Goal: Task Accomplishment & Management: Use online tool/utility

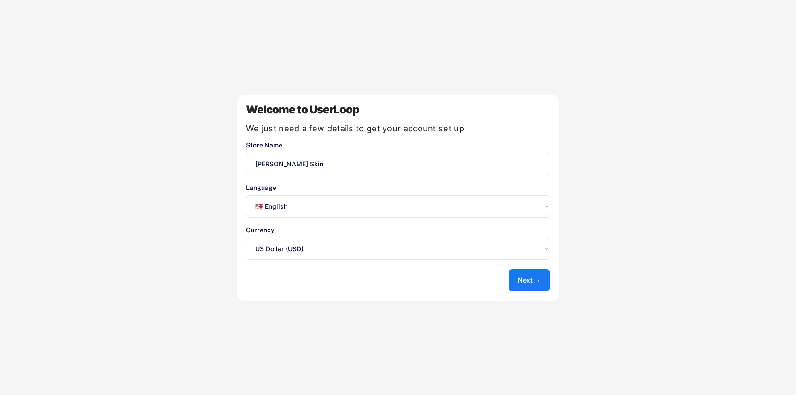
select select ""en""
select select ""1348695171700984260__LOOKUP__1635527639547x175194367885836100""
click at [522, 283] on button "Next →" at bounding box center [529, 280] width 41 height 22
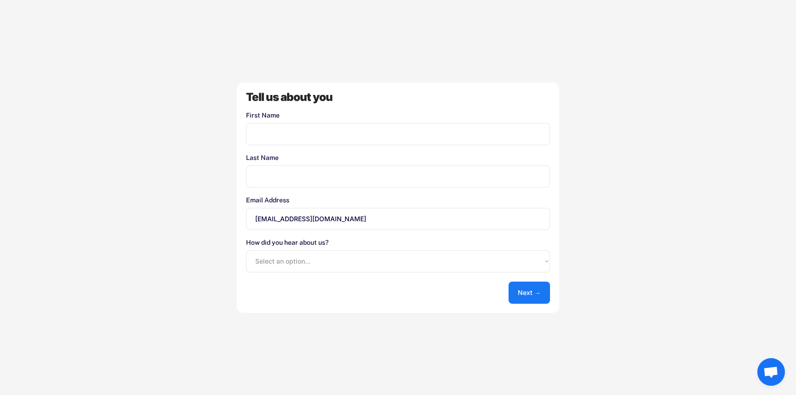
click at [312, 140] on input "input" at bounding box center [398, 134] width 304 height 22
type input "[PERSON_NAME]"
type input "Sermbezis"
click at [545, 295] on button "Next →" at bounding box center [529, 293] width 41 height 22
click at [414, 259] on select "Select an option... Shopify App Store Google UserLoop Blog Referred by a friend…" at bounding box center [398, 261] width 304 height 22
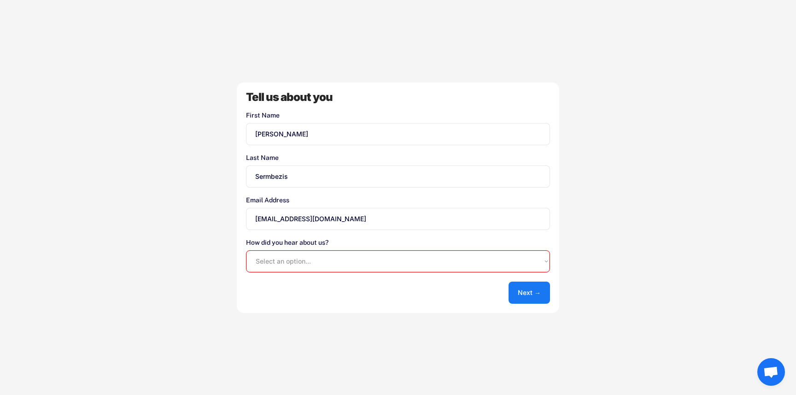
select select ""shopify_app_store""
click at [246, 250] on select "Select an option... Shopify App Store Google UserLoop Blog Referred by a friend…" at bounding box center [398, 261] width 304 height 22
click at [541, 287] on button "Next →" at bounding box center [529, 293] width 41 height 22
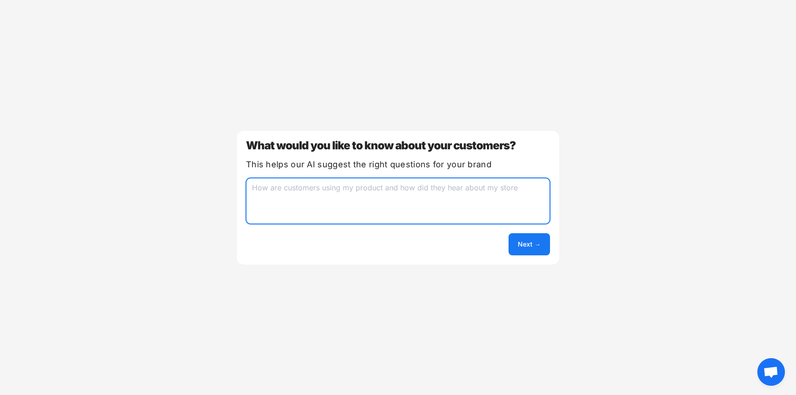
click at [393, 194] on textarea at bounding box center [398, 201] width 304 height 46
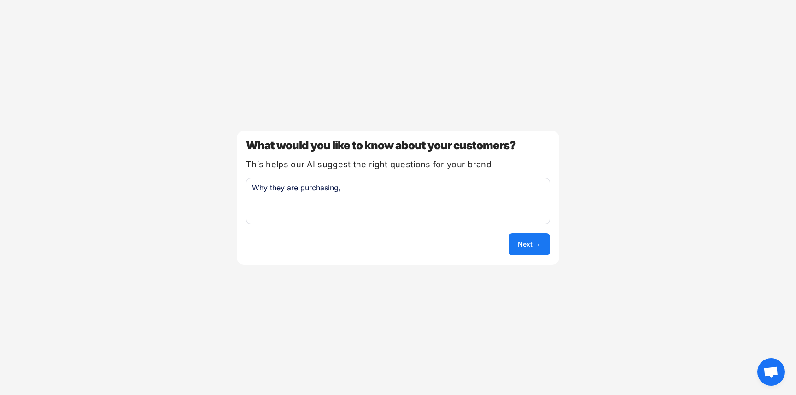
click at [338, 183] on textarea "Why they are purchasing," at bounding box center [398, 201] width 304 height 46
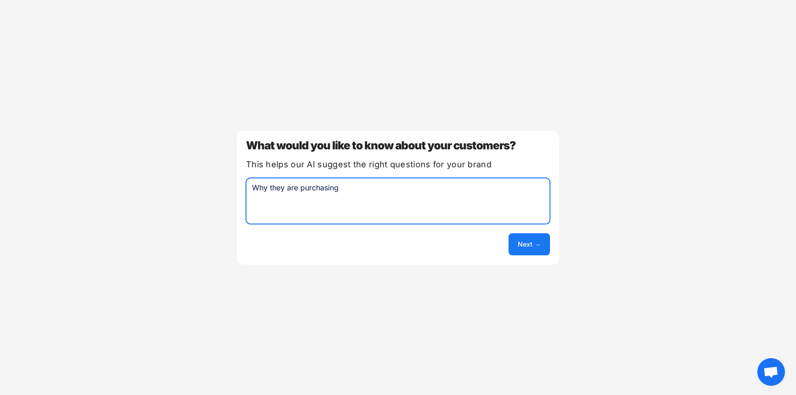
type textarea "Why they are purchasing"
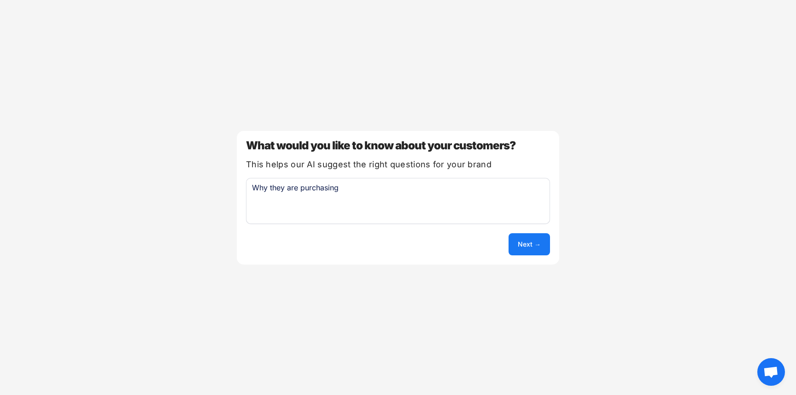
click at [539, 256] on div "What would you like to know about your customers? This helps our AI suggest the…" at bounding box center [398, 198] width 323 height 134
click at [534, 246] on button "Next →" at bounding box center [529, 244] width 41 height 22
select select ""unlimited""
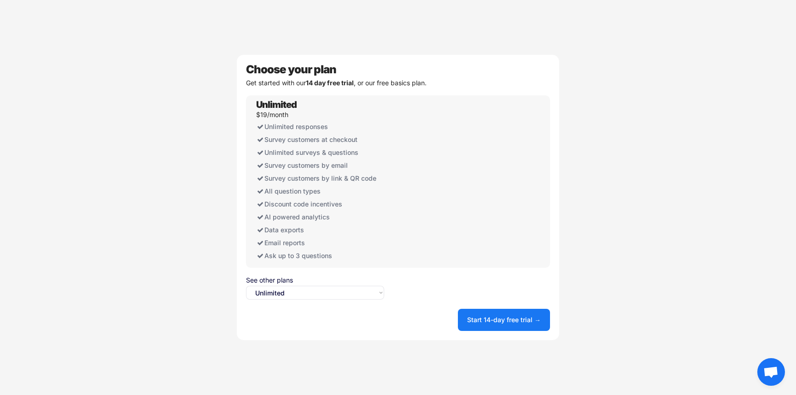
click at [276, 110] on div "Unlimited $19/month Unlimited responses Survey customers at checkout Unlimited …" at bounding box center [320, 181] width 138 height 172
click at [494, 323] on button "Start 14-day free trial →" at bounding box center [504, 320] width 92 height 22
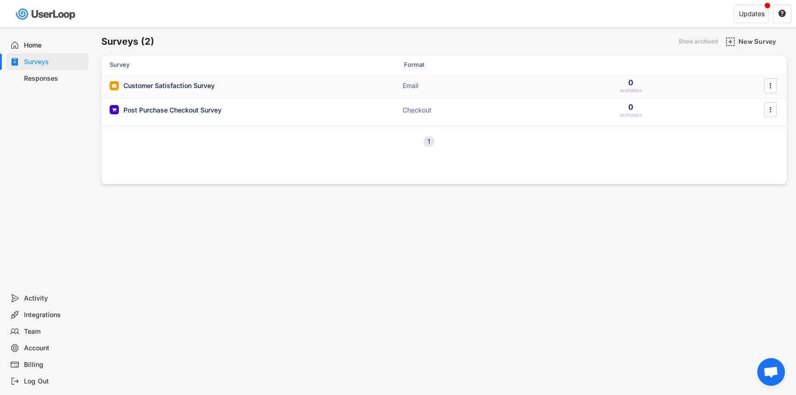
click at [319, 84] on div "Customer Satisfaction Survey Email 0 RESPONSES " at bounding box center [444, 86] width 686 height 24
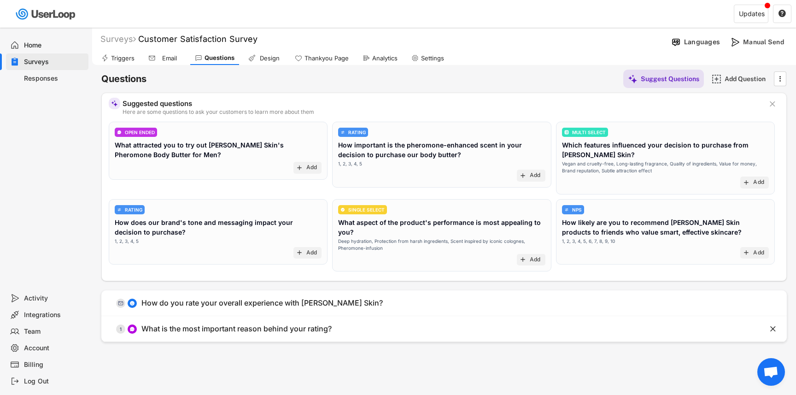
click at [31, 69] on div "Surveys" at bounding box center [47, 61] width 82 height 17
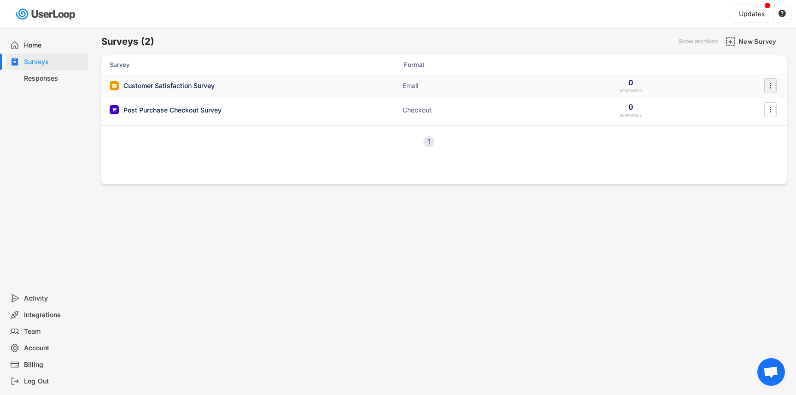
click at [770, 82] on text "" at bounding box center [771, 86] width 2 height 10
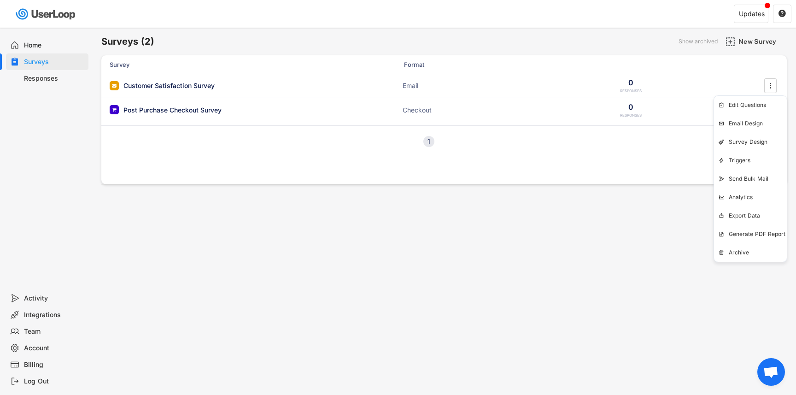
click at [541, 264] on div "Surveys (2) Show archived New Survey Survey Format Customer Satisfaction Survey…" at bounding box center [444, 250] width 704 height 444
click at [278, 87] on div "Customer Satisfaction Survey" at bounding box center [202, 85] width 184 height 9
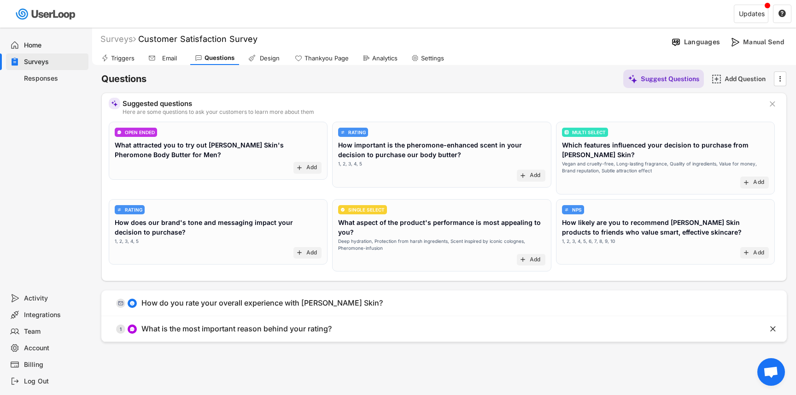
click at [127, 58] on div "Triggers" at bounding box center [122, 58] width 23 height 8
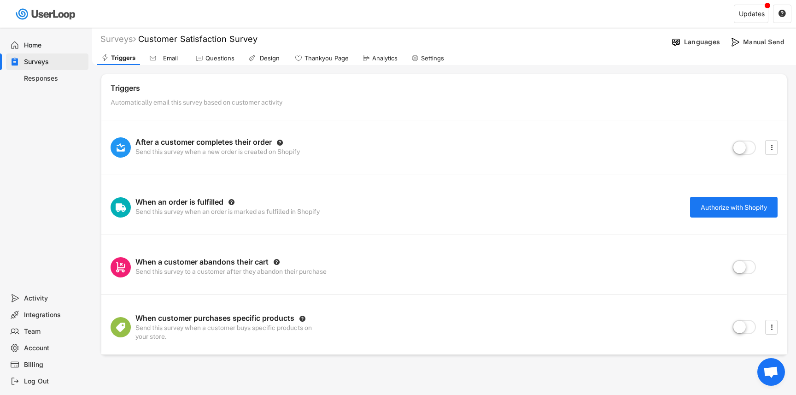
click at [51, 63] on div "Surveys" at bounding box center [54, 62] width 61 height 9
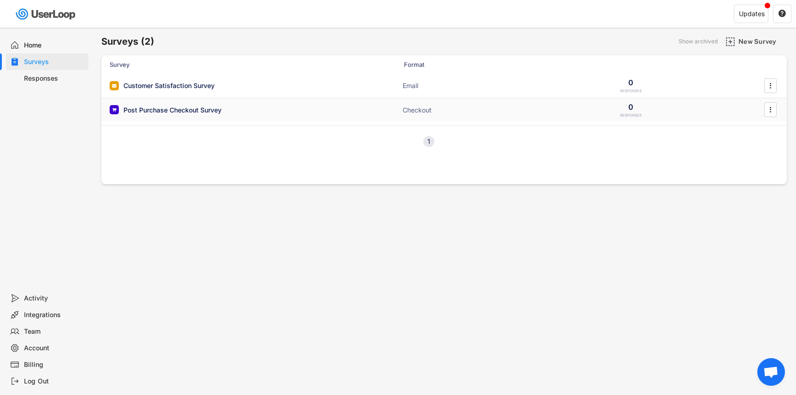
click at [169, 110] on div "Post Purchase Checkout Survey" at bounding box center [172, 110] width 98 height 9
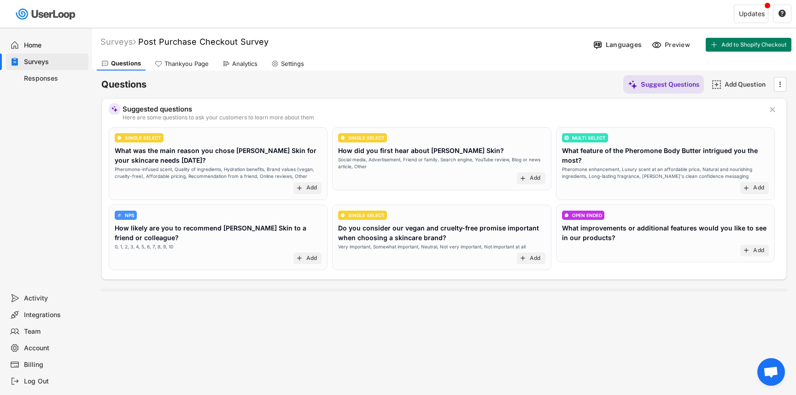
click at [293, 64] on div "Settings" at bounding box center [292, 64] width 23 height 8
select select ""weekly""
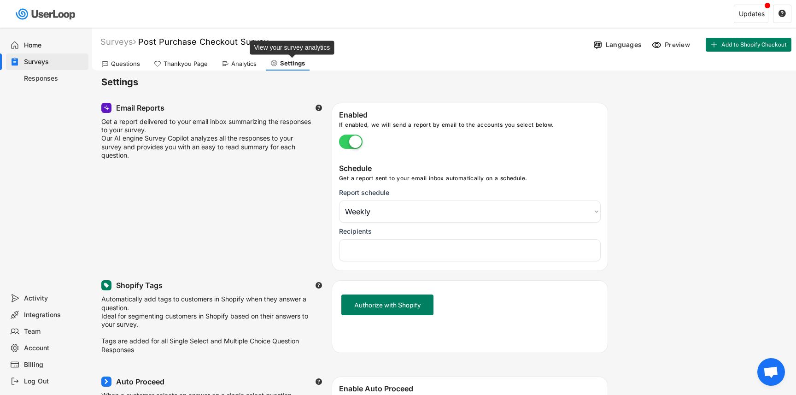
select select "1348695171700984260__LOOKUP__1758019093446x987866221328048000"
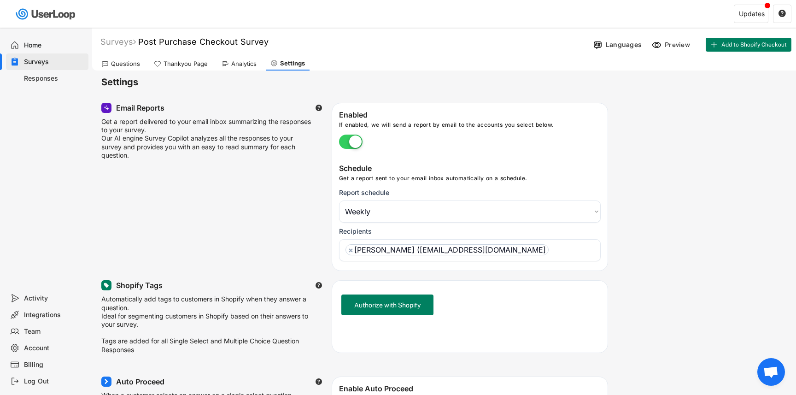
click at [233, 68] on div "Analytics" at bounding box center [239, 64] width 44 height 14
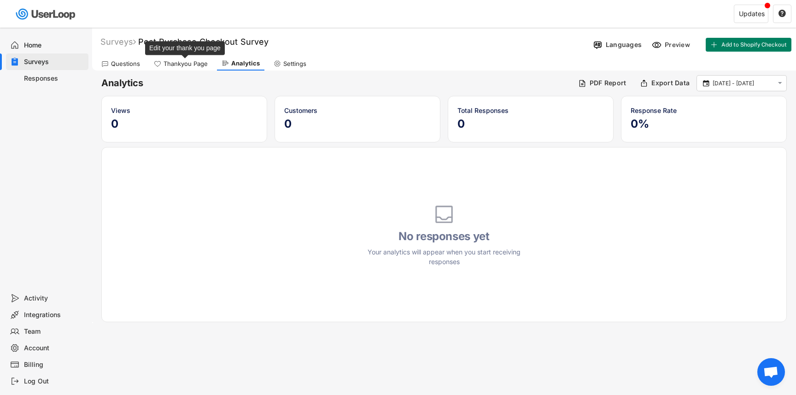
click at [194, 61] on div "Thankyou Page" at bounding box center [186, 64] width 44 height 8
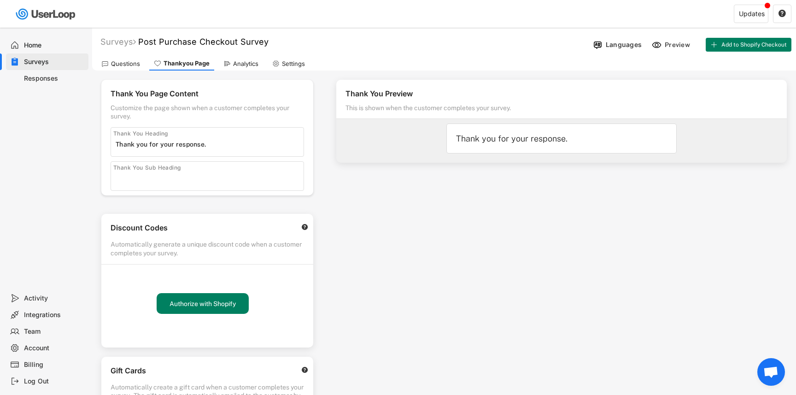
click at [128, 64] on div "Questions" at bounding box center [125, 64] width 29 height 8
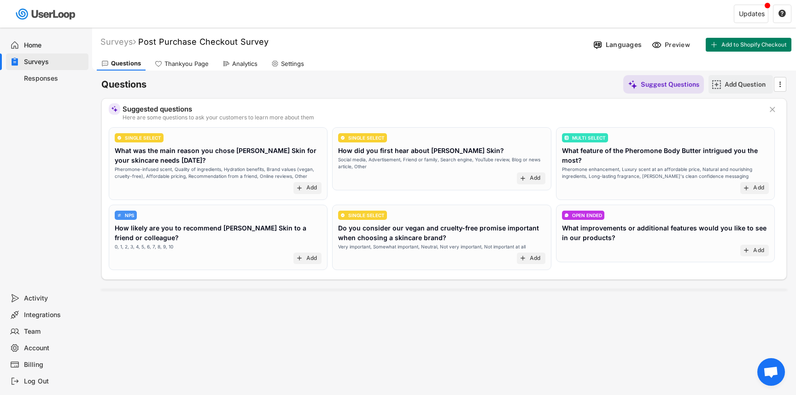
click at [726, 83] on div "Add Question" at bounding box center [748, 84] width 46 height 8
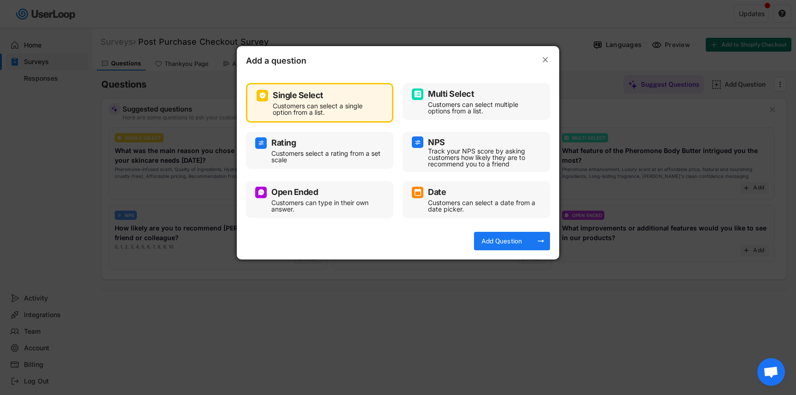
click at [455, 94] on div "Multi Select" at bounding box center [451, 94] width 46 height 8
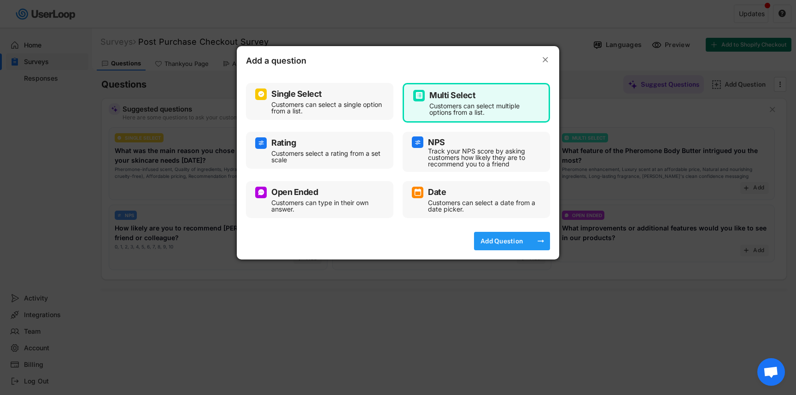
click at [510, 244] on div "Add Question" at bounding box center [502, 241] width 46 height 8
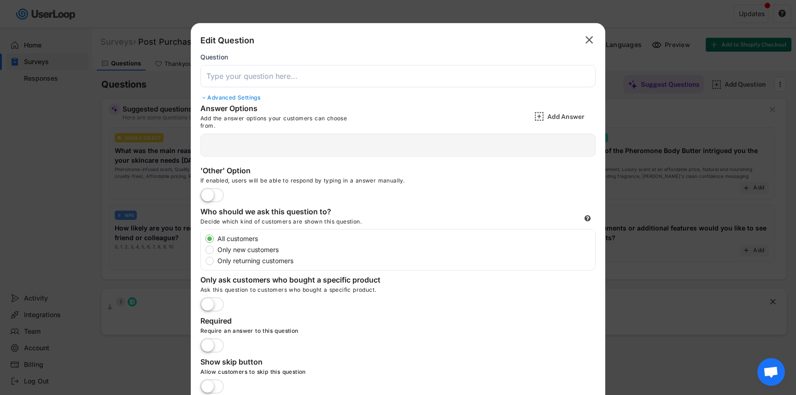
click at [267, 83] on input "input" at bounding box center [397, 76] width 395 height 22
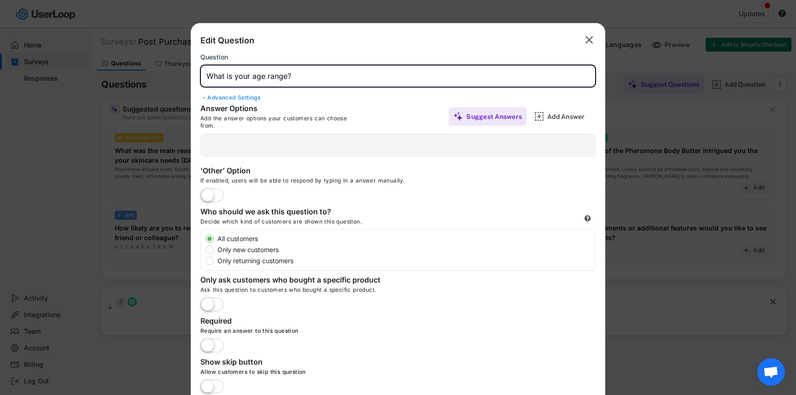
type input "What is your age range?"
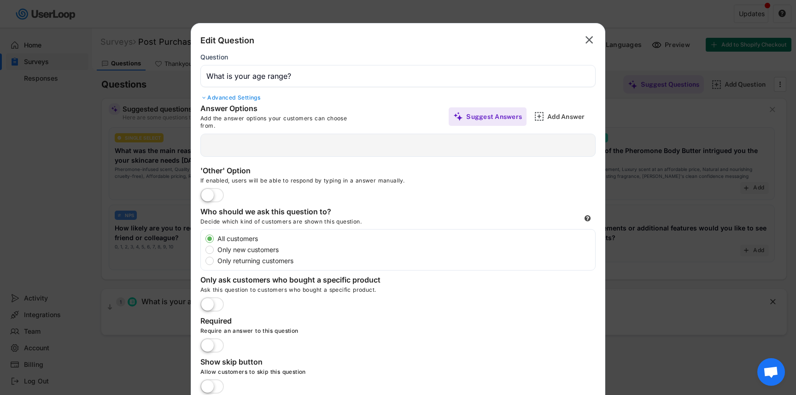
click at [291, 144] on div at bounding box center [397, 145] width 395 height 23
click at [481, 120] on div "Suggest Answers" at bounding box center [494, 116] width 56 height 18
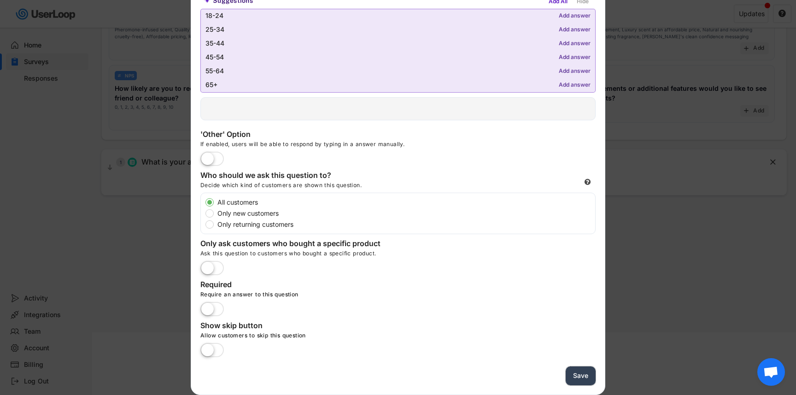
click at [583, 380] on button "Save" at bounding box center [581, 375] width 30 height 19
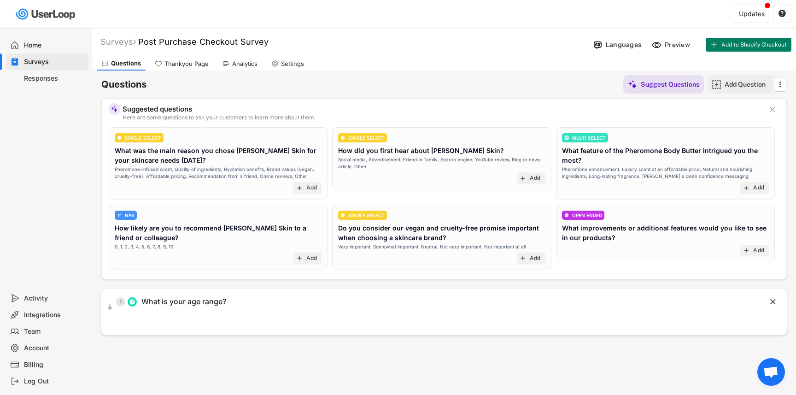
click at [742, 82] on div "Add Question" at bounding box center [748, 84] width 46 height 8
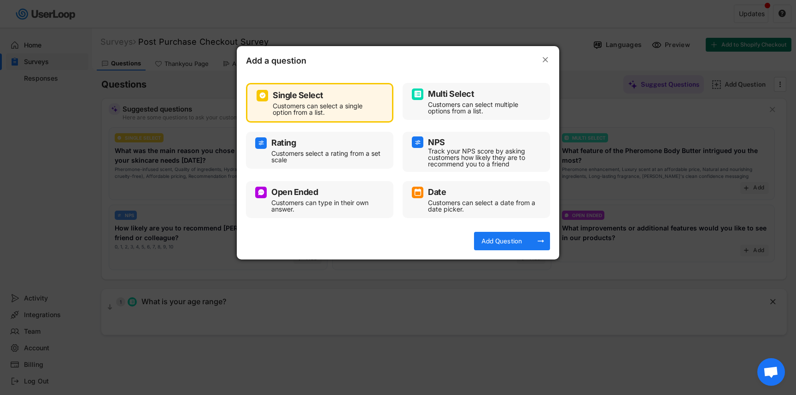
click at [347, 196] on div "Open Ended" at bounding box center [319, 193] width 129 height 12
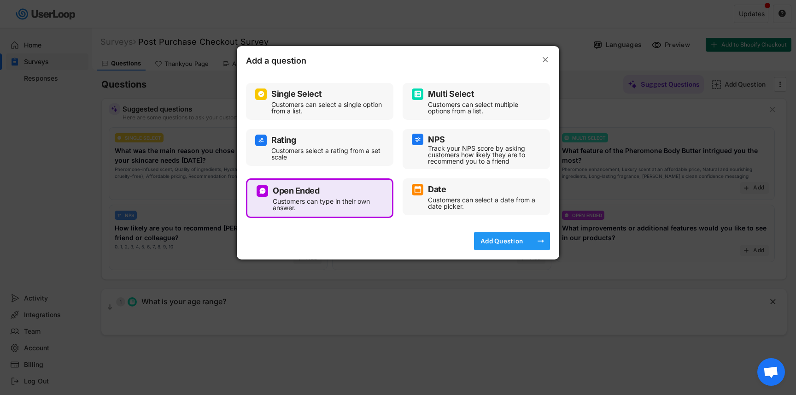
click at [494, 236] on div "Add Question" at bounding box center [502, 241] width 46 height 18
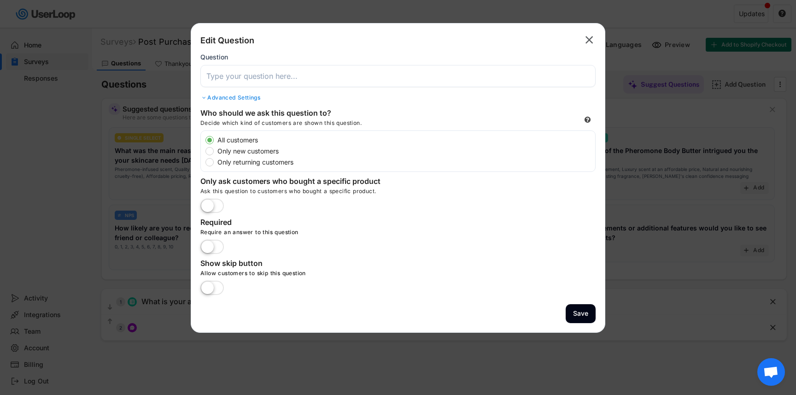
click at [263, 80] on input "input" at bounding box center [397, 76] width 395 height 22
click at [288, 75] on input "input" at bounding box center [397, 76] width 395 height 22
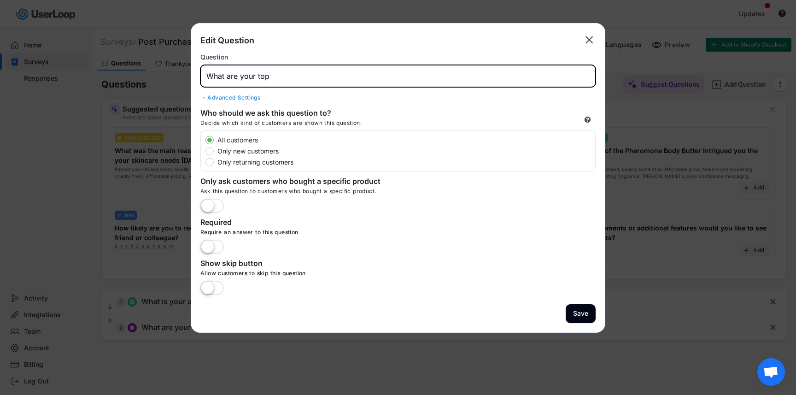
paste input "What are your top grooming or fragrance concerns?"
type input "What are your top grooming or fragrance concerns?"
click at [247, 97] on div "Advanced Settings" at bounding box center [397, 97] width 395 height 7
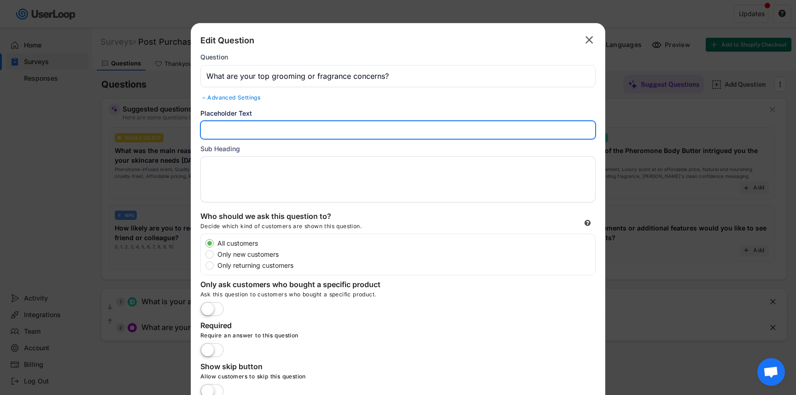
click at [233, 130] on input "input" at bounding box center [397, 130] width 395 height 18
click at [239, 164] on textarea at bounding box center [397, 179] width 395 height 46
click at [238, 123] on input "input" at bounding box center [397, 130] width 395 height 18
click at [224, 154] on div "Sub Heading" at bounding box center [397, 173] width 395 height 59
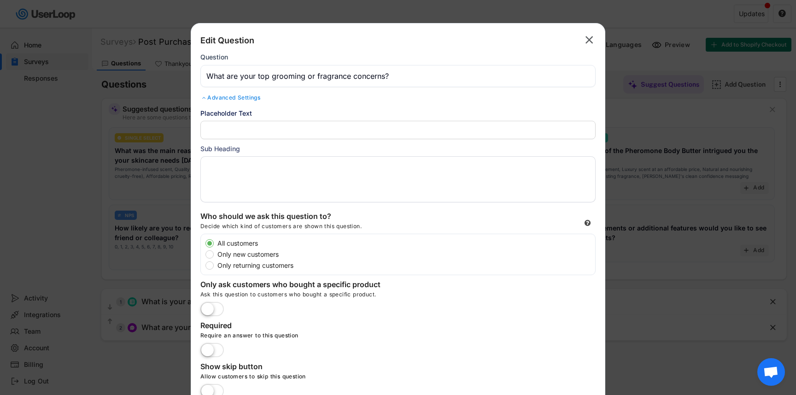
click at [224, 167] on textarea at bounding box center [397, 179] width 395 height 46
paste textarea "(e.g., scent not lasting, skin dryness, confidence boost, price vs. value)"
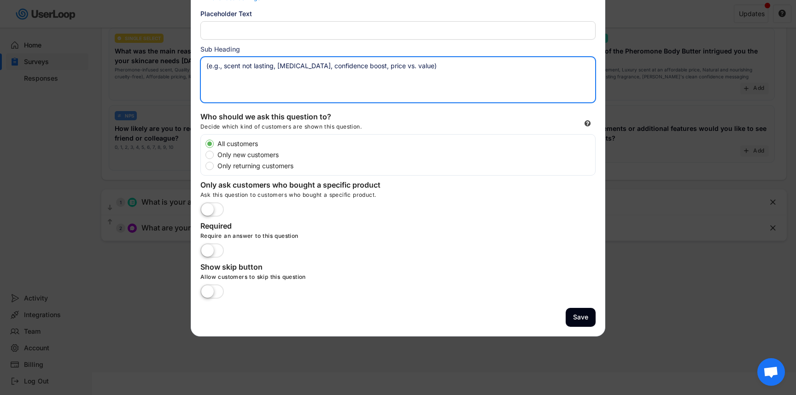
scroll to position [105, 0]
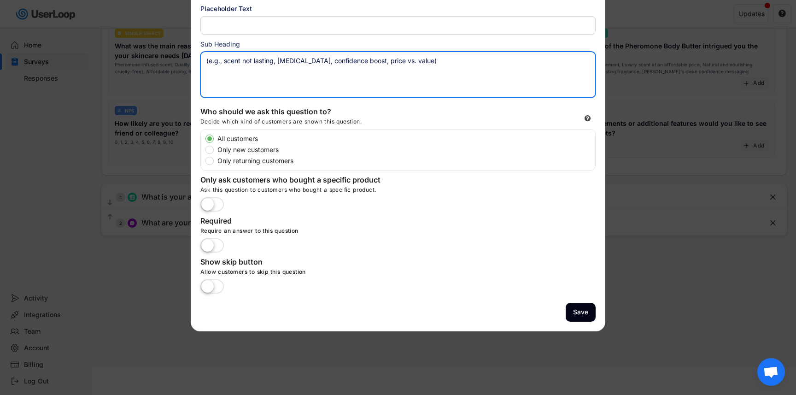
type textarea "(e.g., scent not lasting, skin dryness, confidence boost, price vs. value)"
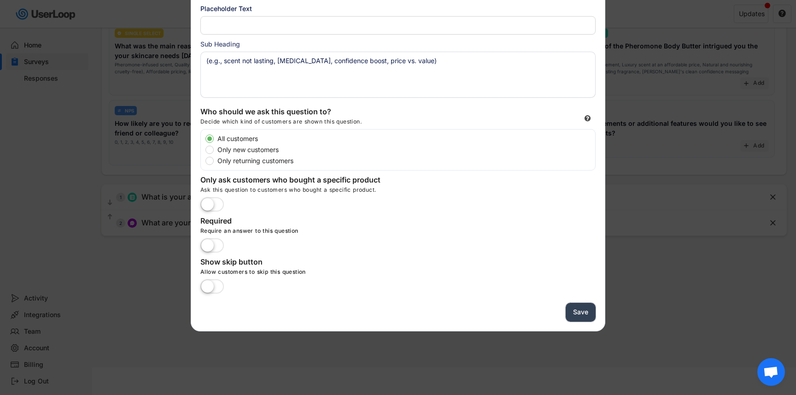
click at [585, 311] on button "Save" at bounding box center [581, 312] width 30 height 19
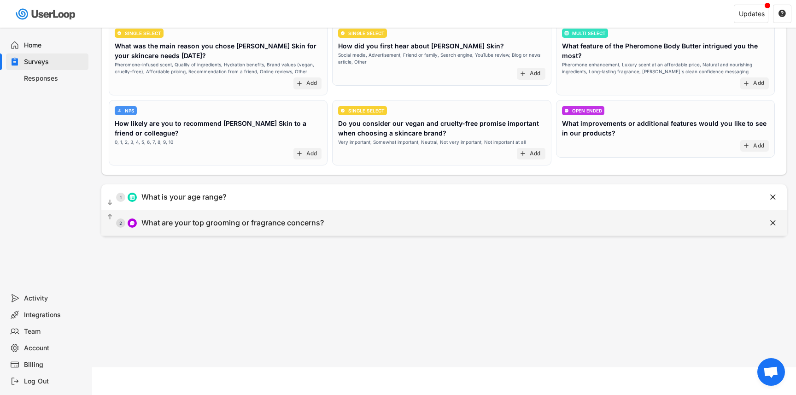
click at [399, 222] on div "  2 What are your top grooming or fragrance concerns?" at bounding box center [420, 222] width 639 height 21
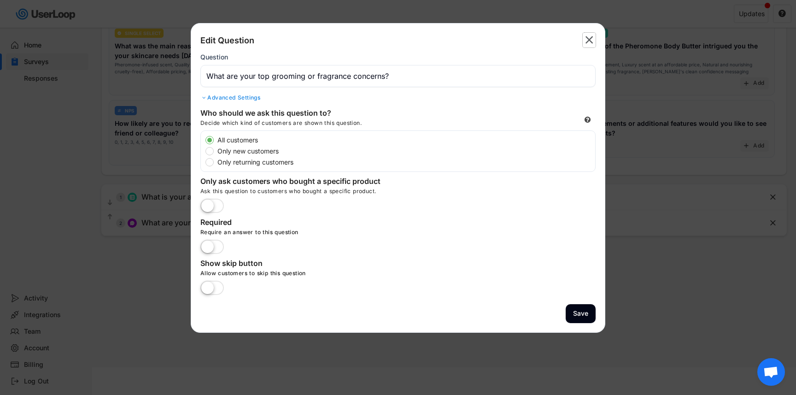
click at [592, 42] on text "" at bounding box center [590, 39] width 8 height 13
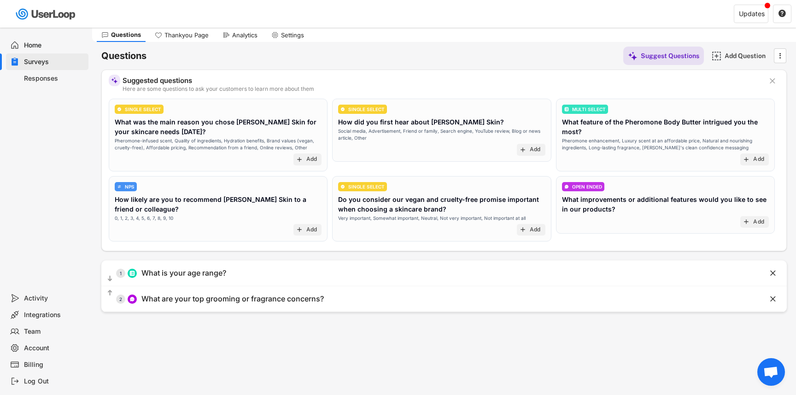
scroll to position [23, 0]
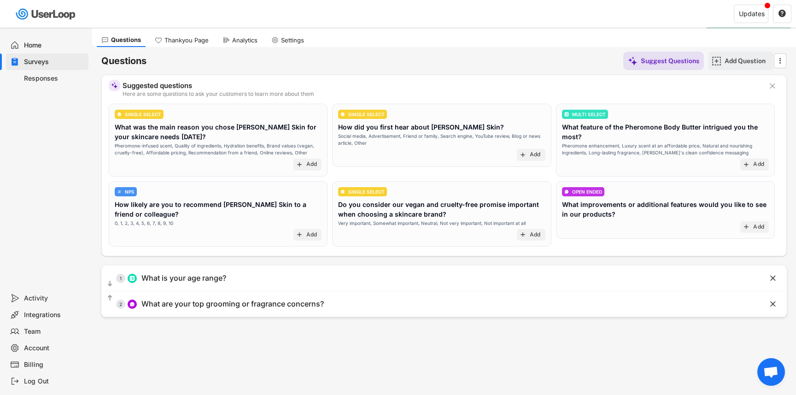
click at [732, 59] on div "Add Question" at bounding box center [748, 61] width 46 height 8
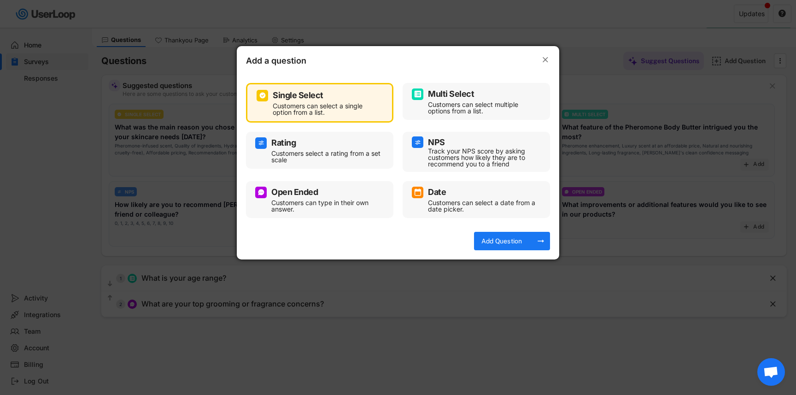
click at [342, 106] on div "Customers can select a single option from a list." at bounding box center [327, 109] width 108 height 13
click at [518, 240] on div "Add Question" at bounding box center [502, 241] width 46 height 8
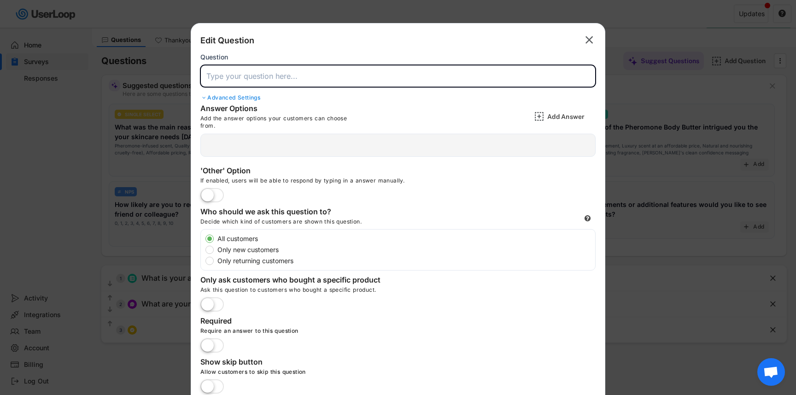
click at [311, 77] on input "input" at bounding box center [397, 76] width 395 height 22
paste input "How would you describe your skin tone?"
type input "How would you describe your skin tone?"
click at [451, 98] on div "Advanced Settings" at bounding box center [397, 97] width 395 height 7
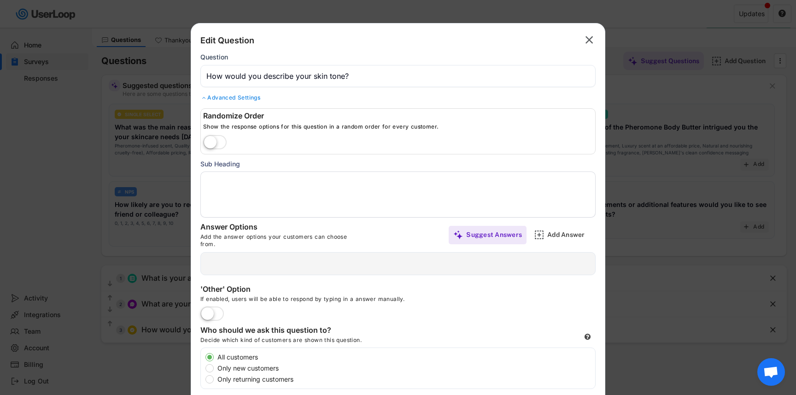
click at [411, 97] on div "Advanced Settings" at bounding box center [397, 97] width 395 height 7
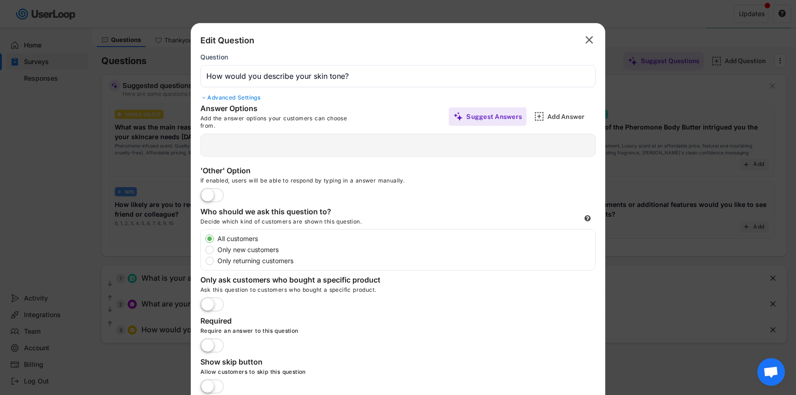
click at [497, 114] on div "Suggest Answers" at bounding box center [494, 116] width 56 height 8
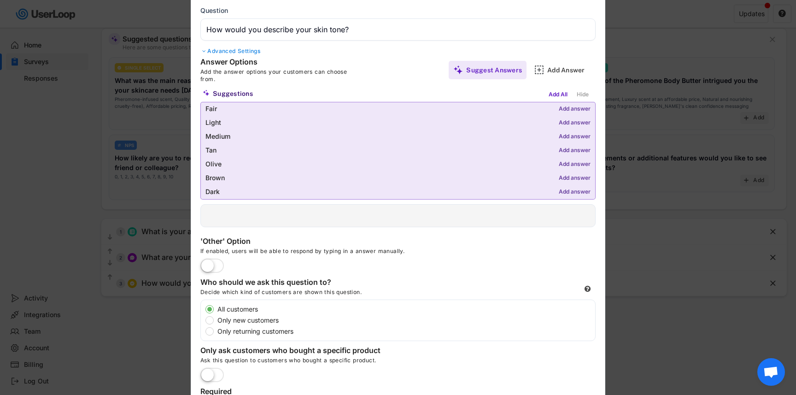
scroll to position [91, 0]
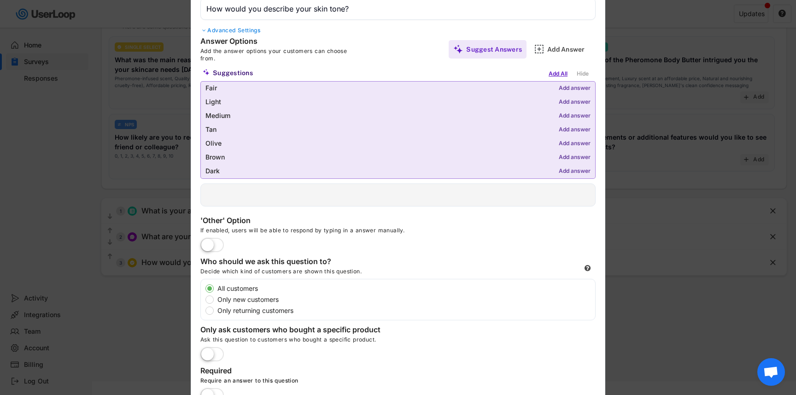
click at [558, 73] on div "Add All" at bounding box center [557, 74] width 23 height 10
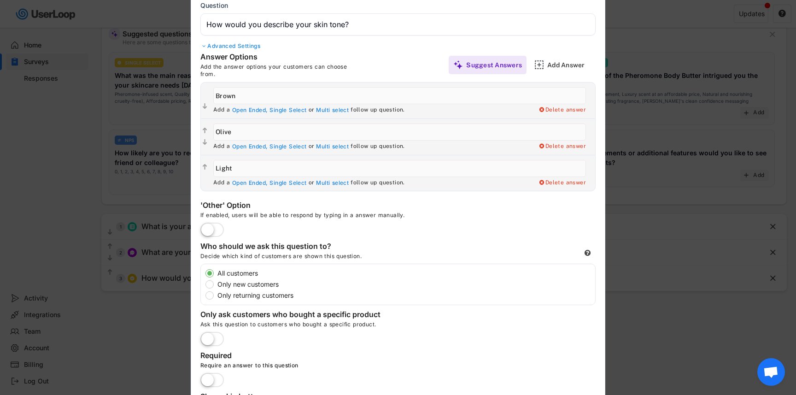
scroll to position [56, 0]
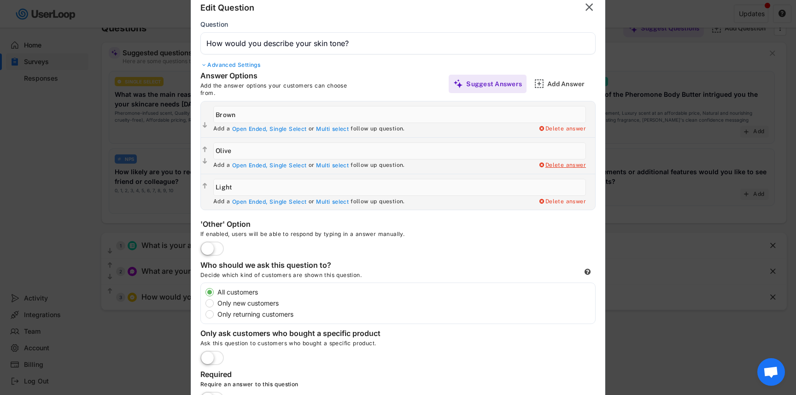
click at [568, 166] on div "Delete answer" at bounding box center [562, 165] width 48 height 7
click at [555, 164] on div "Yes, I want to delete this answer" at bounding box center [539, 165] width 93 height 7
type input "Light"
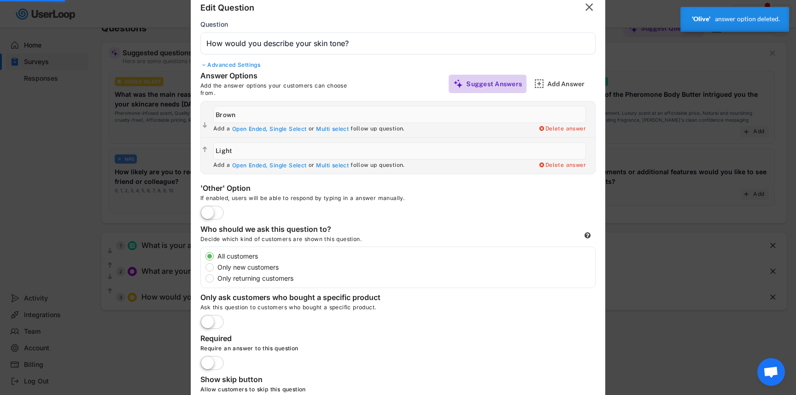
click at [510, 86] on div "Suggest Answers" at bounding box center [494, 84] width 56 height 8
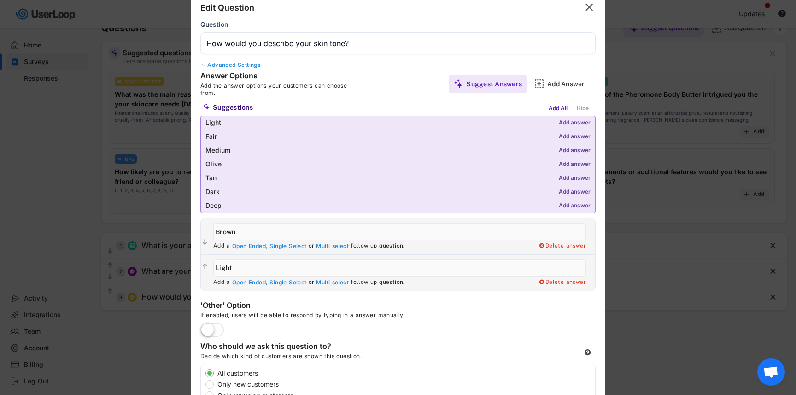
click at [573, 190] on div "Add answer" at bounding box center [575, 192] width 32 height 6
type input "Dark"
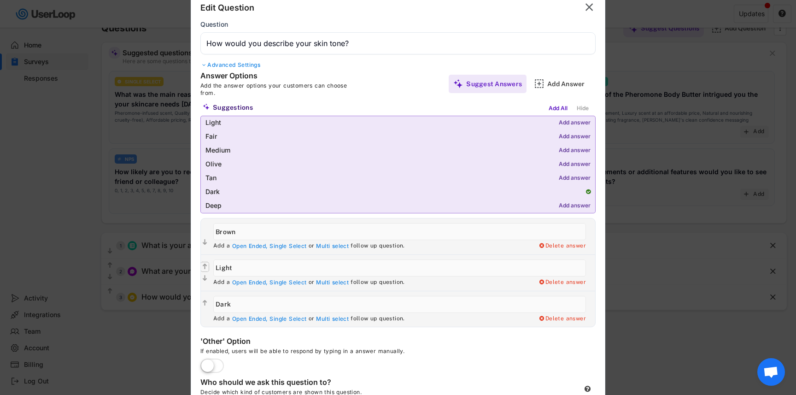
click at [203, 266] on text "" at bounding box center [205, 267] width 5 height 8
type input "Light"
type input "Brown"
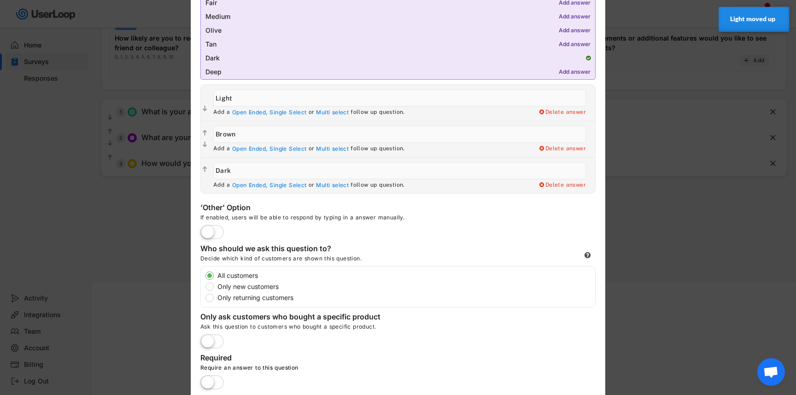
scroll to position [263, 0]
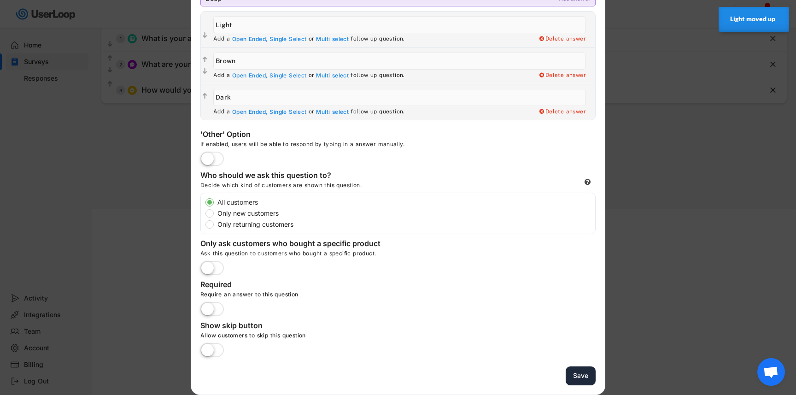
click at [581, 374] on button "Save" at bounding box center [581, 375] width 30 height 19
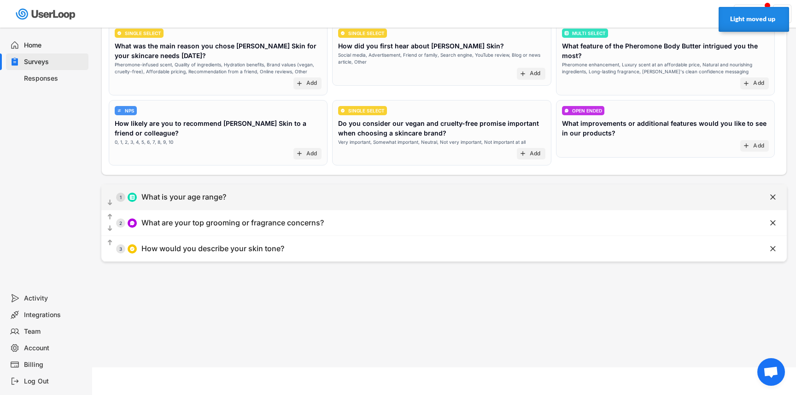
click at [223, 195] on div "What is your age range?" at bounding box center [183, 197] width 85 height 10
type input "What is your age range?"
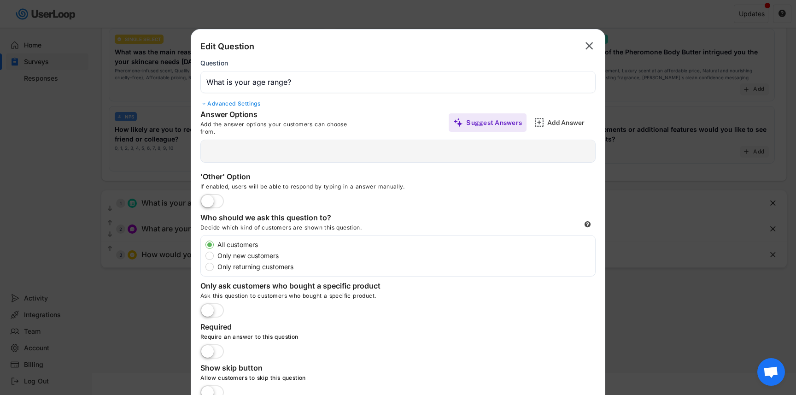
scroll to position [91, 0]
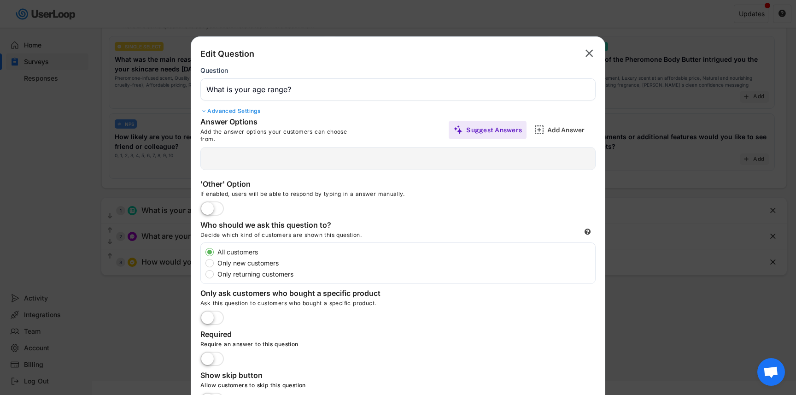
click at [591, 57] on text "" at bounding box center [590, 53] width 8 height 13
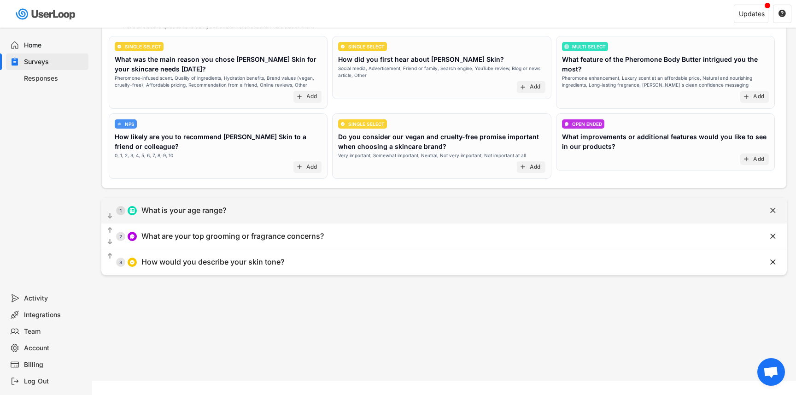
click at [774, 207] on text "" at bounding box center [773, 210] width 6 height 10
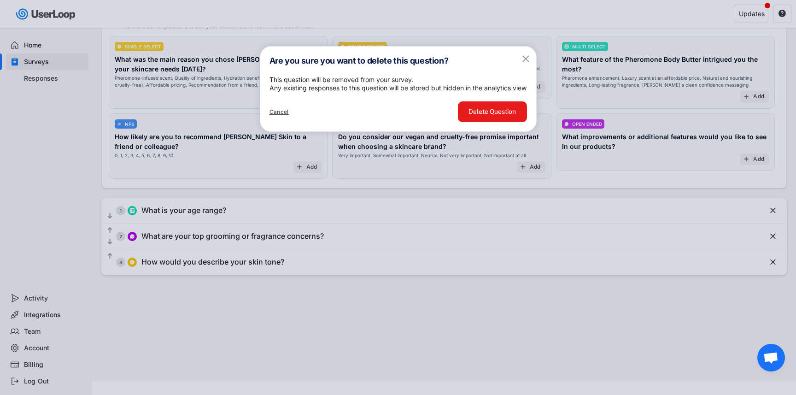
click at [505, 122] on button "Delete Question" at bounding box center [492, 111] width 69 height 21
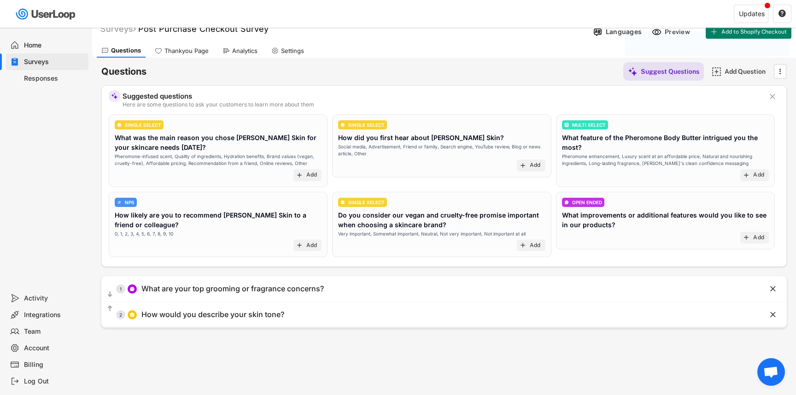
scroll to position [11, 0]
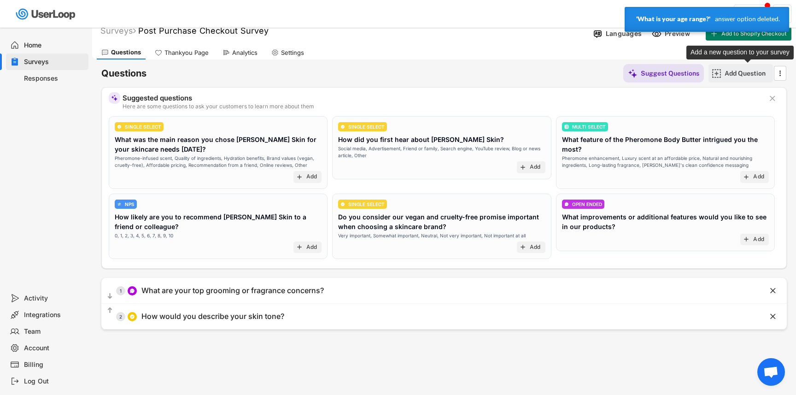
click at [738, 77] on div "Add Question" at bounding box center [748, 73] width 46 height 18
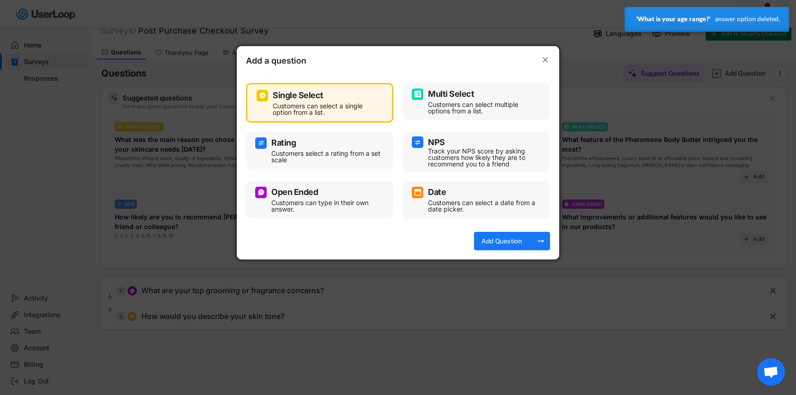
click at [318, 117] on div "Single Select Customers can select a single option from a list." at bounding box center [319, 103] width 147 height 40
click at [517, 241] on div "Add Question" at bounding box center [502, 241] width 46 height 8
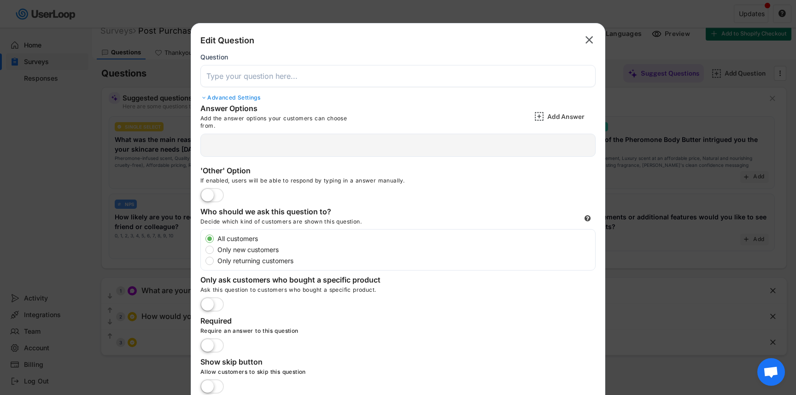
click at [269, 76] on input "input" at bounding box center [397, 76] width 395 height 22
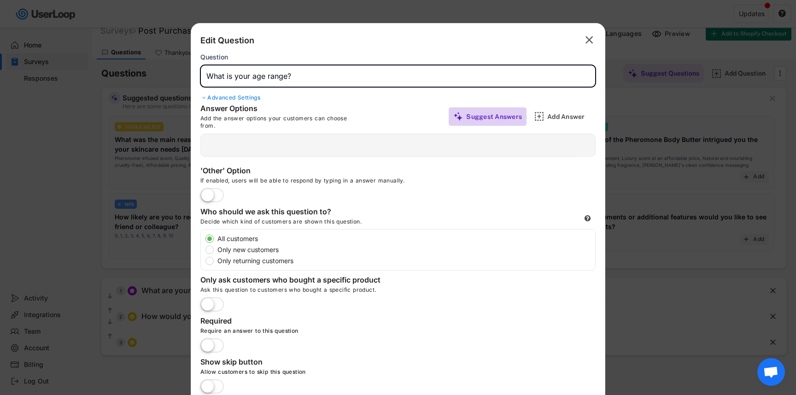
type input "What is your age range?"
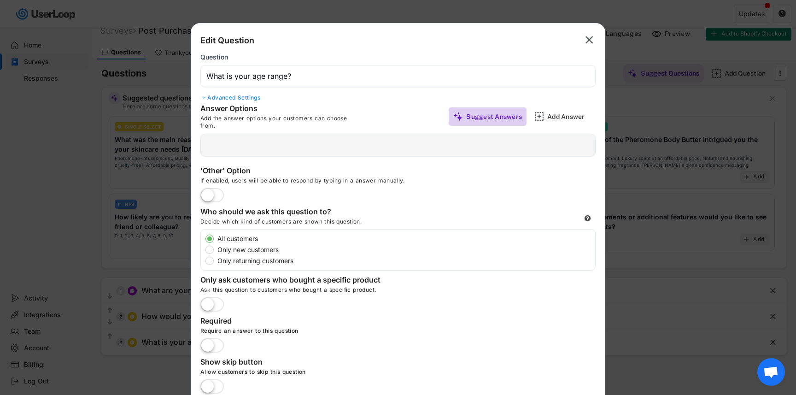
click at [504, 119] on div "Suggest Answers" at bounding box center [494, 116] width 56 height 8
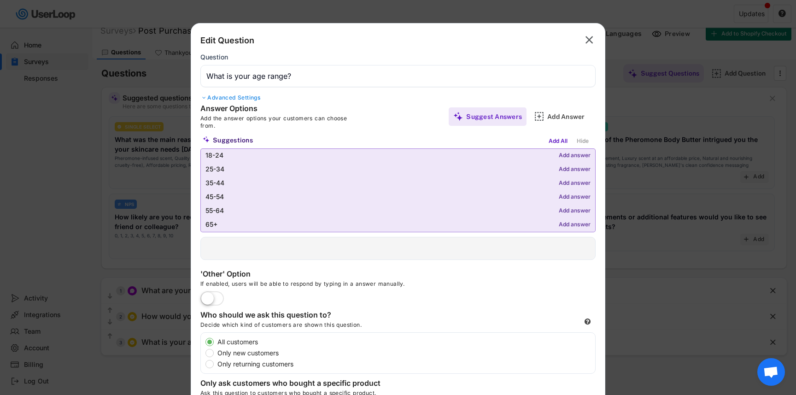
click at [570, 169] on div "Add answer" at bounding box center [575, 169] width 32 height 6
type input "25-34"
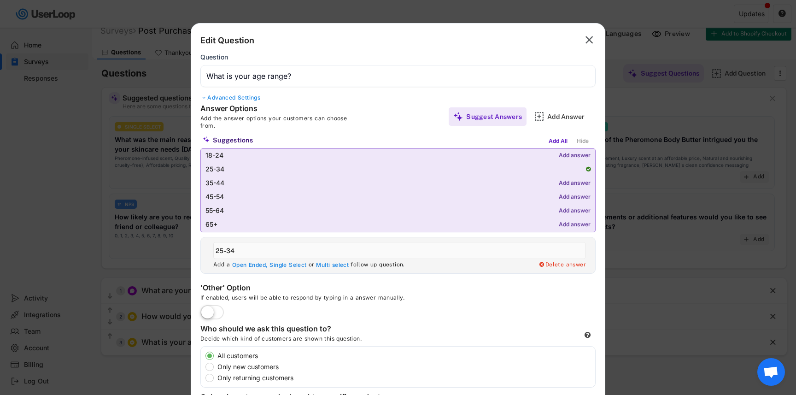
click at [574, 196] on div "Add answer" at bounding box center [575, 197] width 32 height 6
type input "45-54"
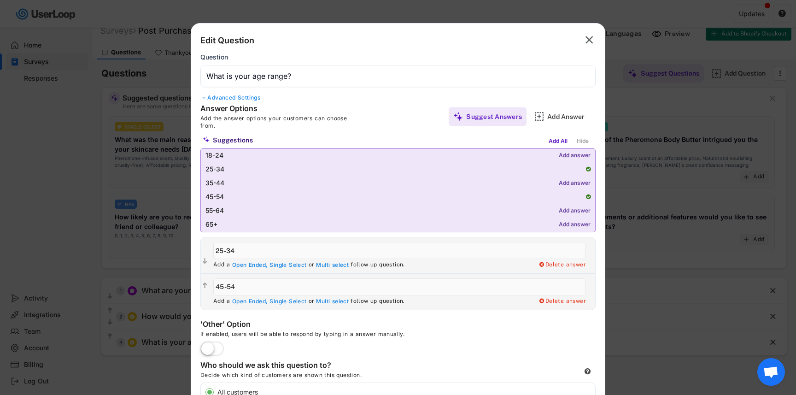
click at [572, 210] on div "Add answer" at bounding box center [575, 211] width 32 height 6
type input "55-64"
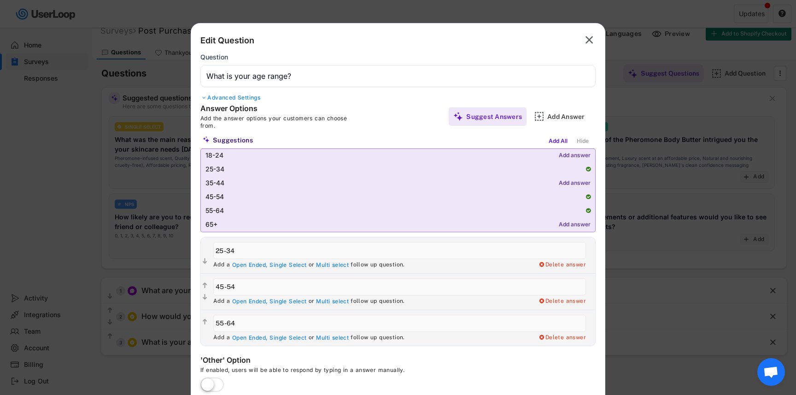
click at [223, 252] on input "input" at bounding box center [399, 250] width 373 height 17
drag, startPoint x: 223, startPoint y: 252, endPoint x: 214, endPoint y: 252, distance: 9.2
click at [214, 252] on input "input" at bounding box center [399, 250] width 373 height 17
type input "20-35"
drag, startPoint x: 223, startPoint y: 288, endPoint x: 208, endPoint y: 288, distance: 14.7
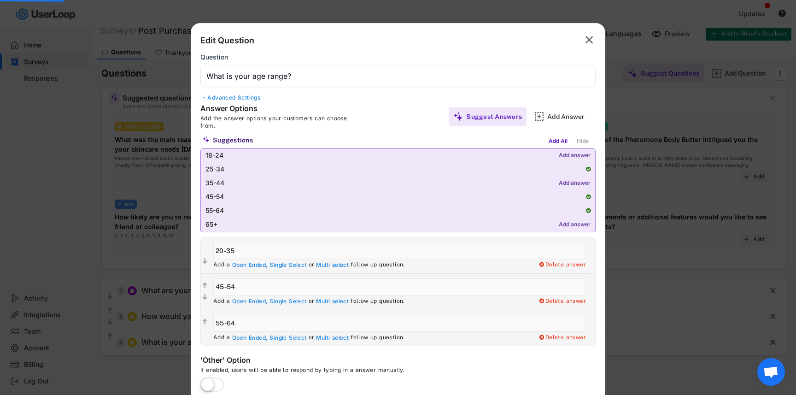
click at [209, 288] on div "Add a Open Ended, Single Select or Multi select follow up question. Delete answ…" at bounding box center [402, 292] width 387 height 36
type input "36-50"
drag, startPoint x: 248, startPoint y: 325, endPoint x: 193, endPoint y: 325, distance: 55.7
click at [193, 325] on div "Answer Options Add the answer options your customers can choose from. Suggest A…" at bounding box center [398, 225] width 414 height 242
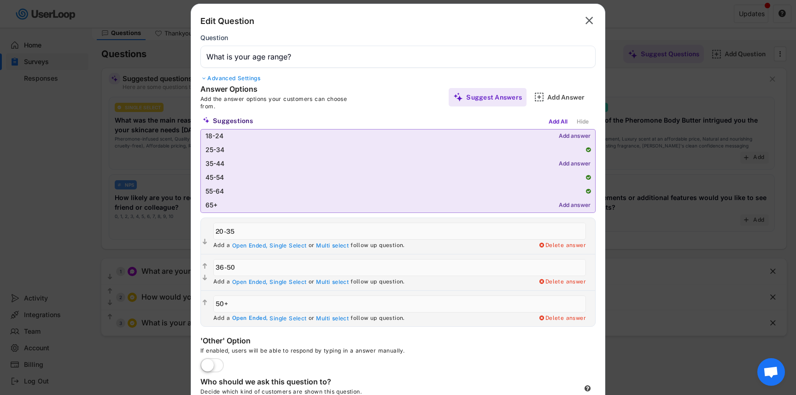
scroll to position [36, 0]
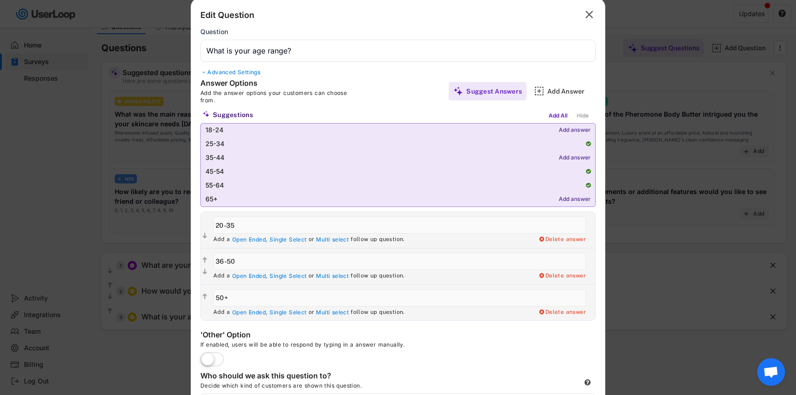
type input "50+"
click at [222, 263] on input "input" at bounding box center [399, 261] width 373 height 17
type input "30-50"
click at [237, 226] on input "input" at bounding box center [399, 225] width 373 height 17
type input "2"
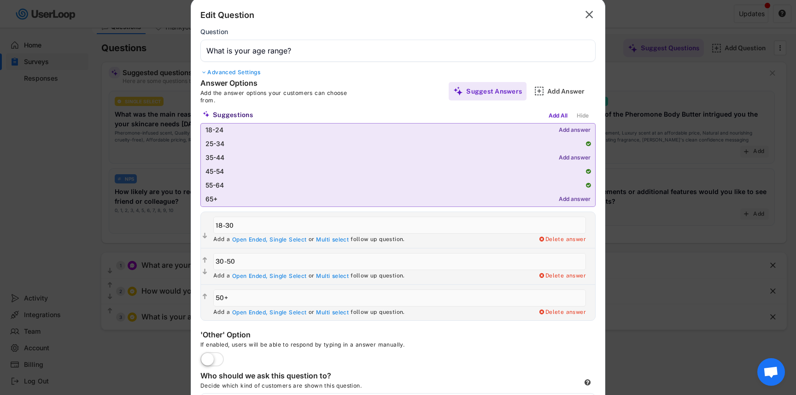
type input "18-30"
click at [194, 212] on div "Answer Options Add the answer options your customers can choose from. Suggest A…" at bounding box center [398, 199] width 414 height 242
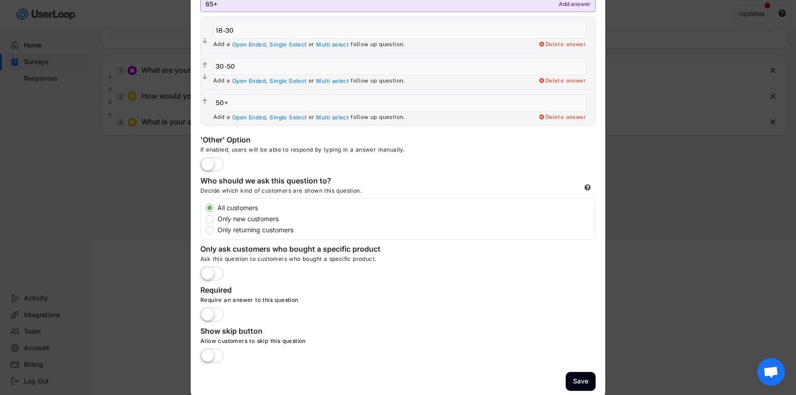
scroll to position [237, 0]
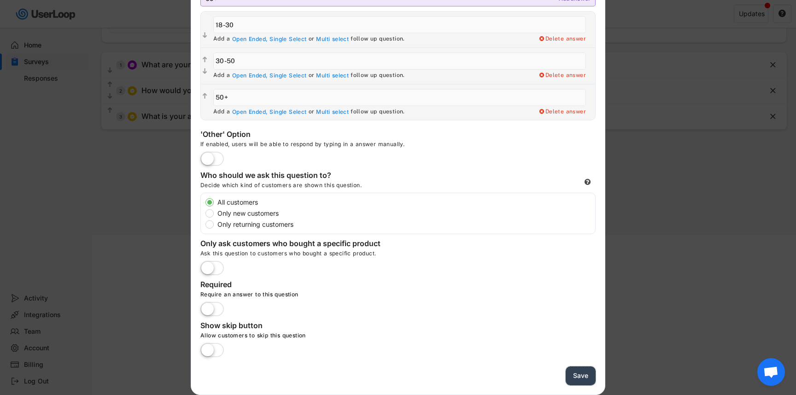
click at [577, 379] on button "Save" at bounding box center [581, 375] width 30 height 19
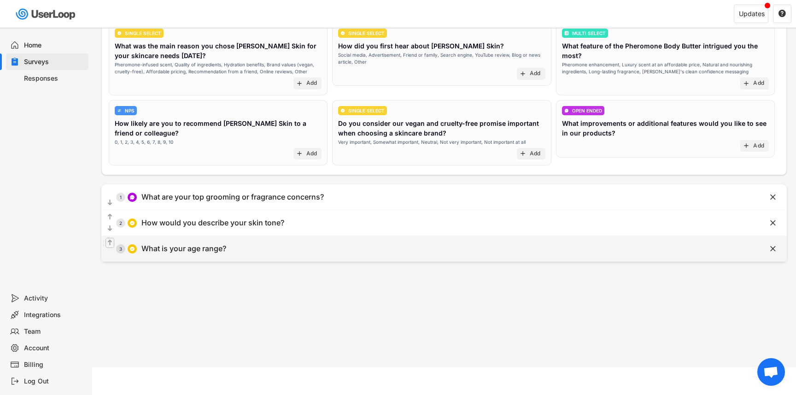
click at [110, 241] on text "" at bounding box center [110, 243] width 5 height 8
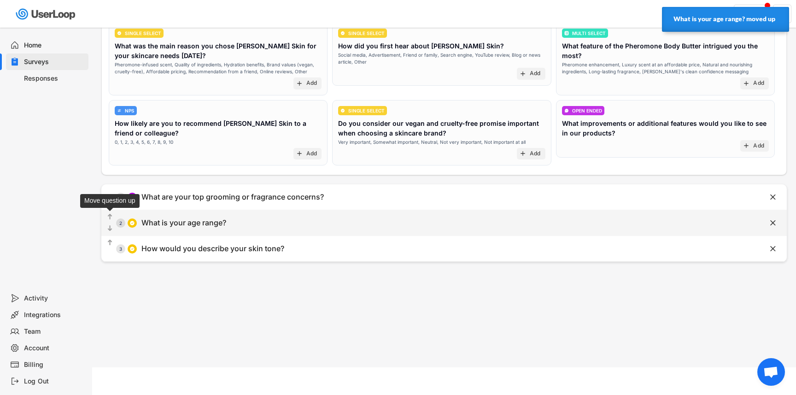
click at [110, 215] on text "" at bounding box center [110, 217] width 5 height 8
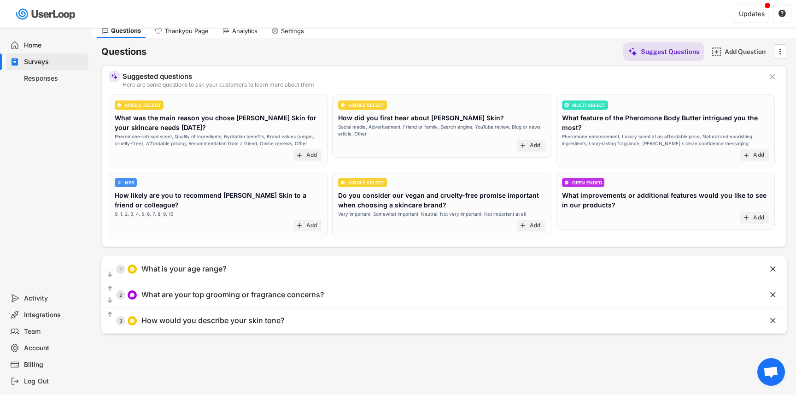
scroll to position [23, 0]
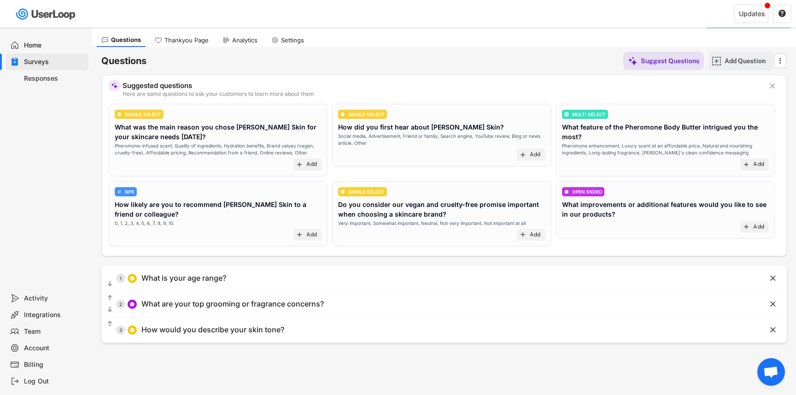
click at [731, 62] on div "Add Question" at bounding box center [748, 61] width 46 height 8
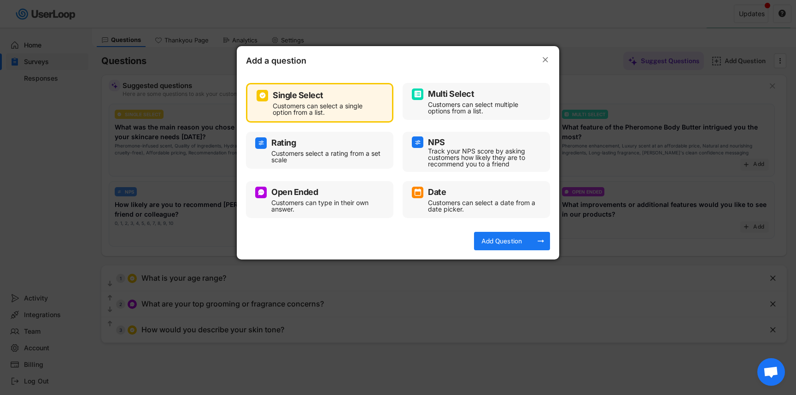
click at [317, 200] on div "Customers can type in their own answer." at bounding box center [326, 205] width 111 height 13
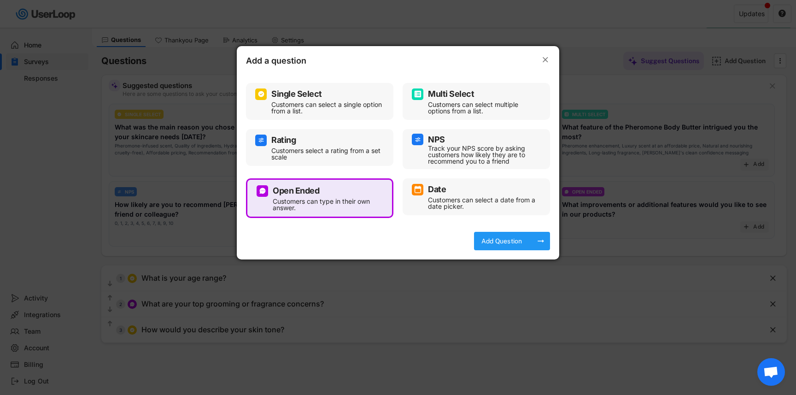
click at [517, 242] on div "Add Question" at bounding box center [502, 241] width 46 height 8
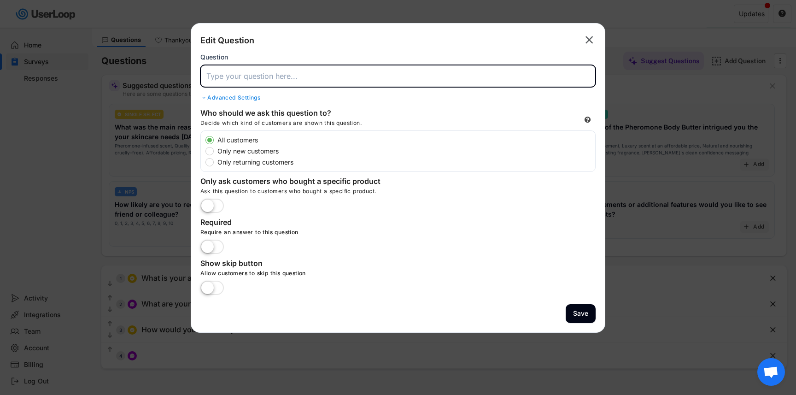
click at [259, 77] on input "input" at bounding box center [397, 76] width 395 height 22
paste input "What was the main reason you decided to buy Penrose Skin body butter?"
type input "What was the main reason you decided to buy Penrose Skin body butter?"
click at [243, 100] on div "Advanced Settings" at bounding box center [397, 97] width 395 height 7
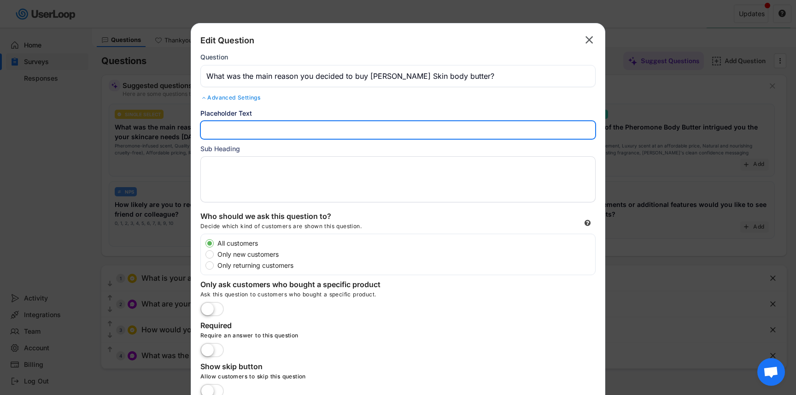
click at [230, 126] on input "input" at bounding box center [397, 130] width 395 height 18
paste input "(e.g., long-lasting scent, designer-inspired fragrance, pheromones, hydration, …"
type input "(e.g., long-lasting scent, designer-inspired fragrance, pheromones, hydration, …"
click at [232, 169] on textarea at bounding box center [397, 179] width 395 height 46
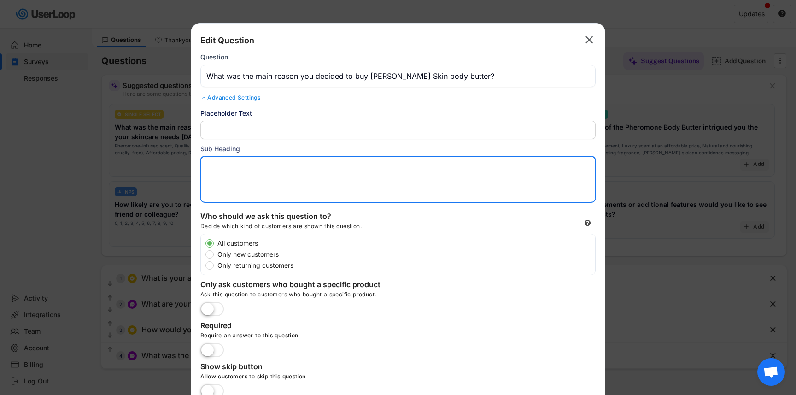
paste textarea "(e.g., long-lasting scent, designer-inspired fragrance, pheromones, hydration, …"
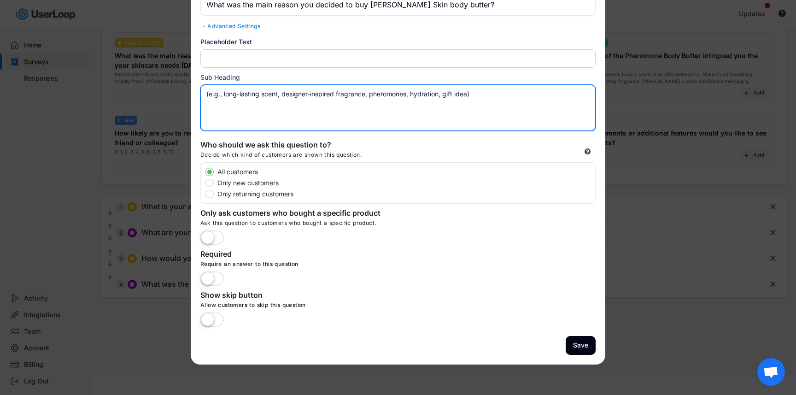
scroll to position [105, 0]
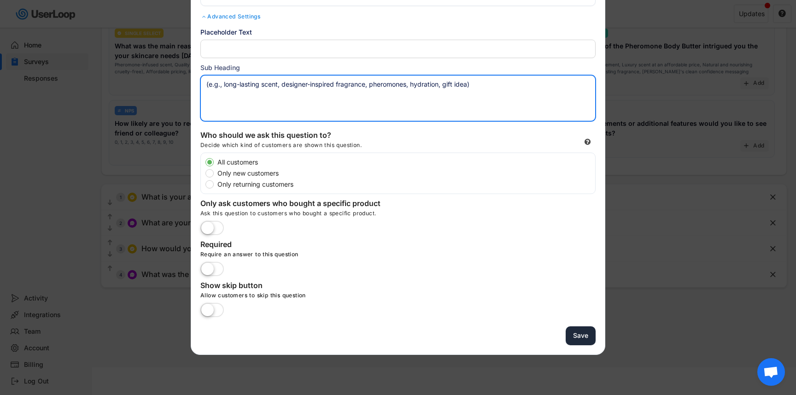
type textarea "(e.g., long-lasting scent, designer-inspired fragrance, pheromones, hydration, …"
click at [588, 337] on button "Save" at bounding box center [581, 335] width 30 height 19
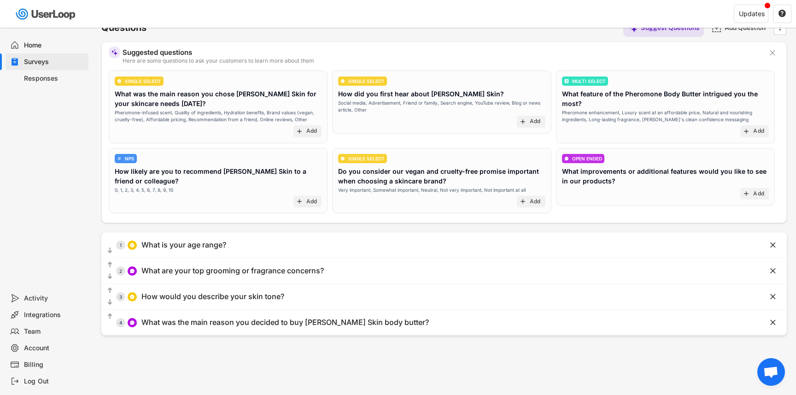
scroll to position [15, 0]
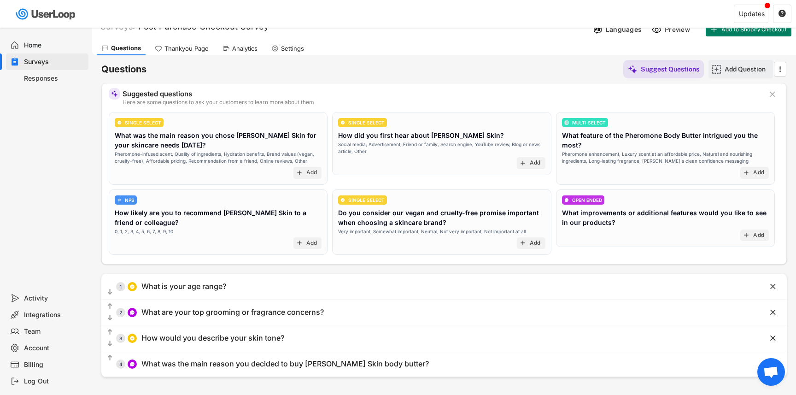
click at [727, 63] on div "Add Question" at bounding box center [748, 69] width 46 height 18
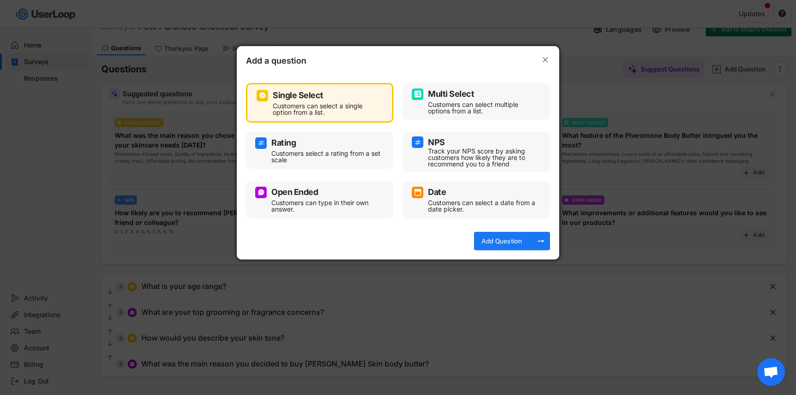
click at [331, 196] on div "Open Ended" at bounding box center [319, 193] width 129 height 12
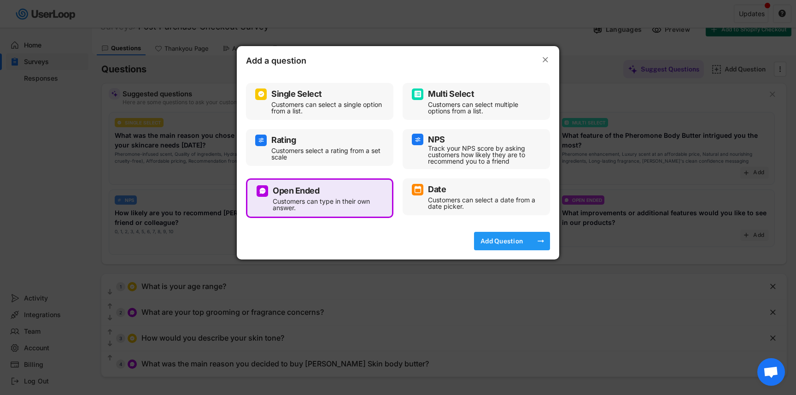
click at [511, 240] on div "Add Question" at bounding box center [502, 241] width 46 height 8
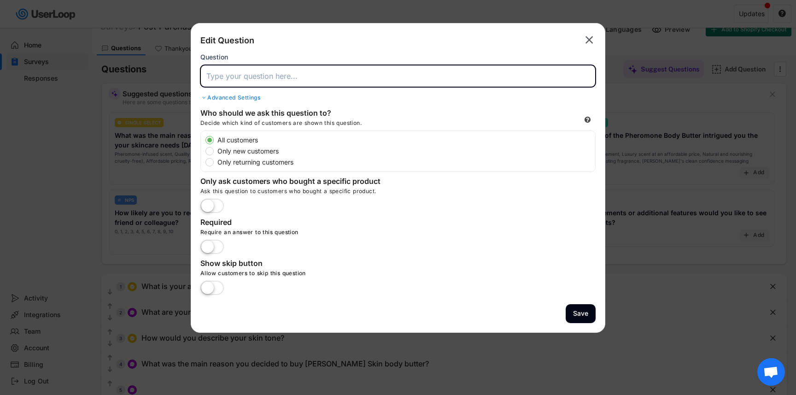
click at [249, 73] on input "input" at bounding box center [397, 76] width 395 height 22
paste input "Was there anything that nearly stopped you from purchasing?"
type input "Was there anything that nearly stopped you from purchasing?"
click at [239, 99] on div "Advanced Settings" at bounding box center [397, 97] width 395 height 7
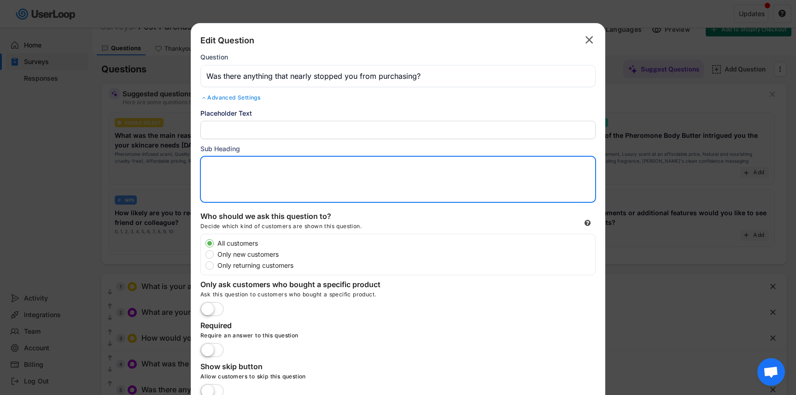
click at [234, 164] on textarea at bounding box center [397, 179] width 395 height 46
paste textarea "(e.g., price, shipping time, trust in quality, skepticism about pheromones)"
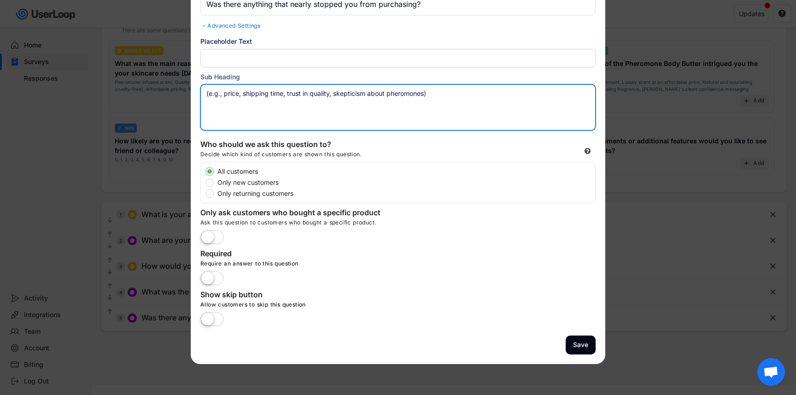
scroll to position [105, 0]
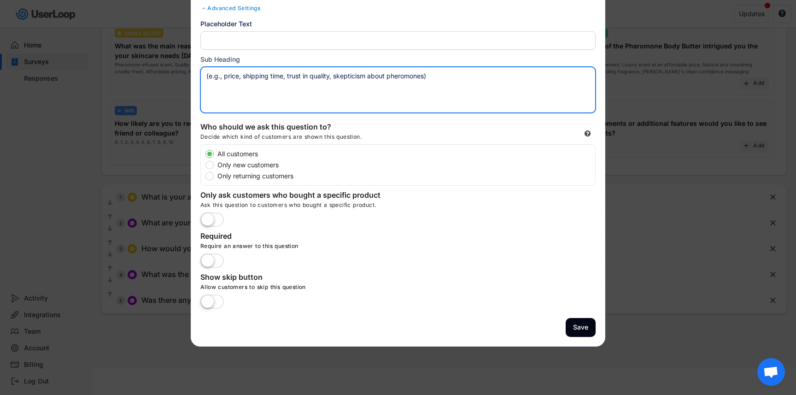
type textarea "(e.g., price, shipping time, trust in quality, skepticism about pheromones)"
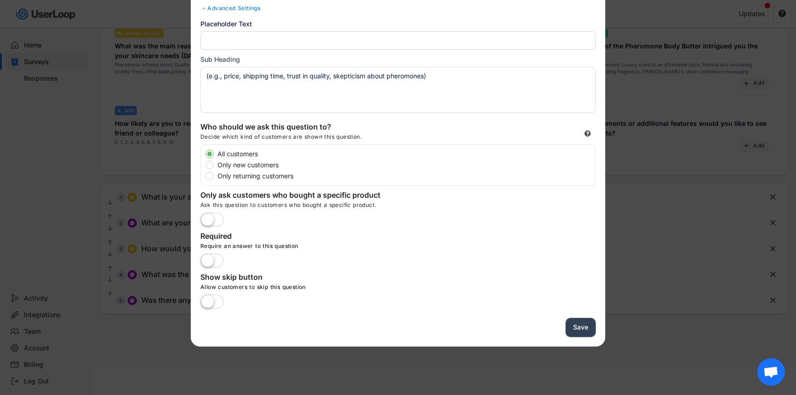
click at [577, 328] on button "Save" at bounding box center [581, 327] width 30 height 19
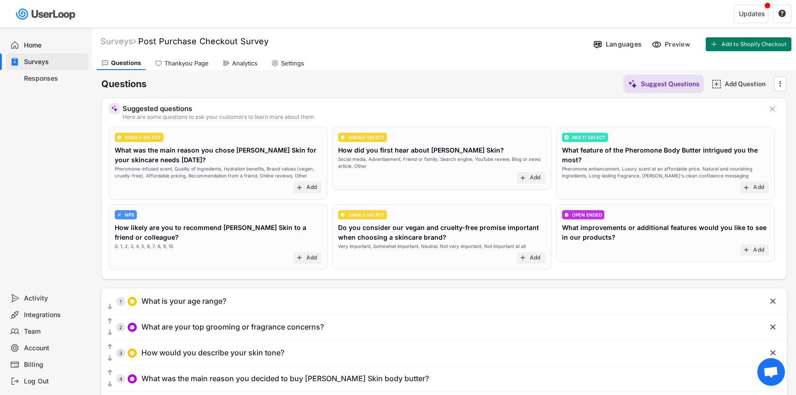
scroll to position [0, 0]
click at [729, 88] on div "Add Question" at bounding box center [748, 84] width 46 height 8
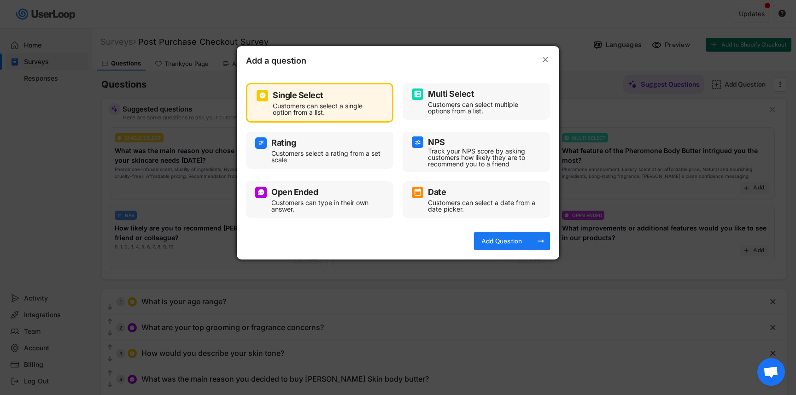
click at [325, 209] on div "Customers can type in their own answer." at bounding box center [326, 205] width 111 height 13
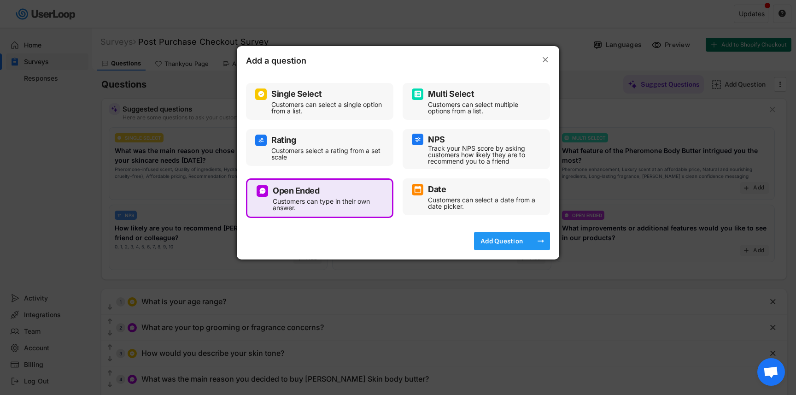
click at [499, 241] on div "Add Question" at bounding box center [502, 241] width 46 height 8
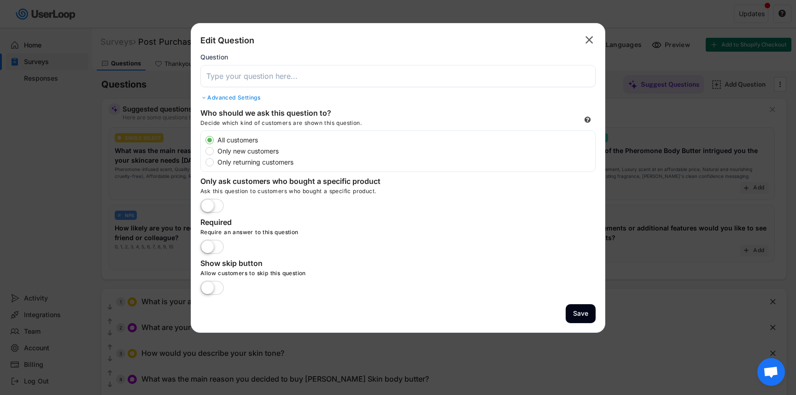
click at [269, 80] on input "input" at bounding box center [397, 76] width 395 height 22
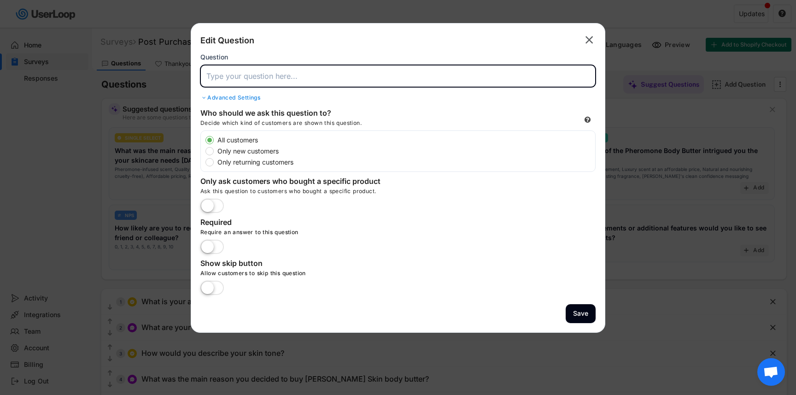
paste input "What mattered most to you when making your decision?"
type input "What mattered most to you when making your decision?"
click at [208, 97] on div "Advanced Settings" at bounding box center [397, 97] width 395 height 7
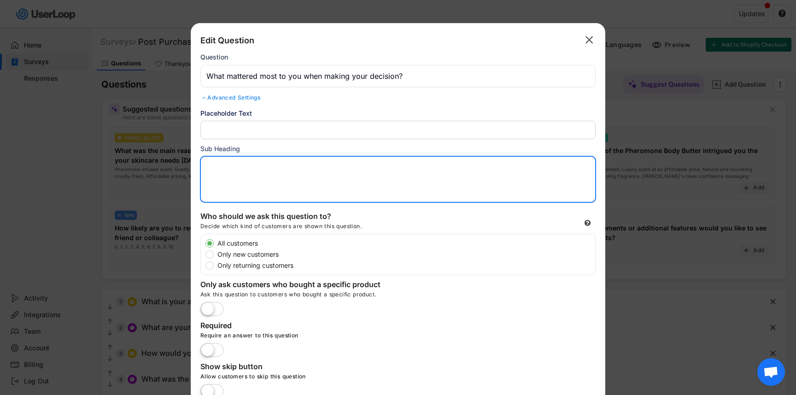
click at [212, 174] on textarea at bounding box center [397, 179] width 395 height 46
paste textarea "(e.g., lasting power, premium scent, confidence boost, reviews/social proof)"
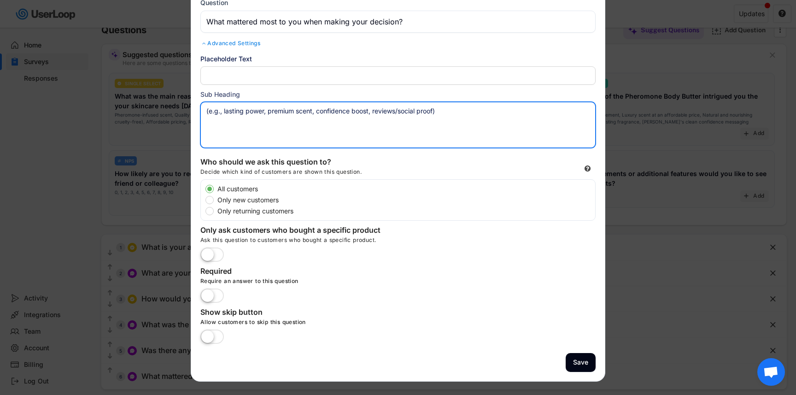
scroll to position [105, 0]
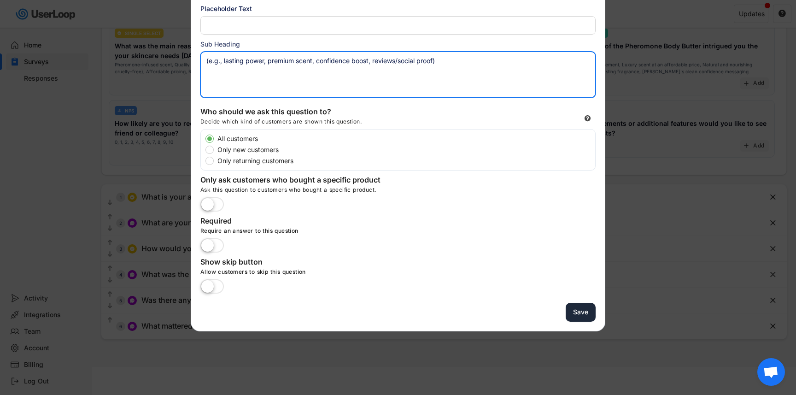
type textarea "(e.g., lasting power, premium scent, confidence boost, reviews/social proof)"
click at [586, 311] on button "Save" at bounding box center [581, 312] width 30 height 19
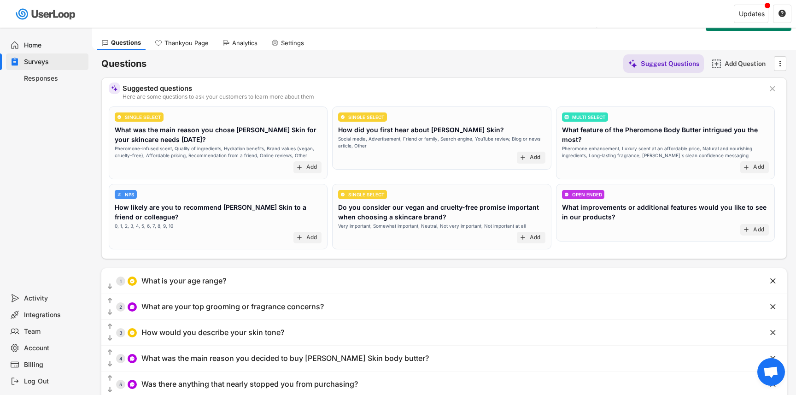
scroll to position [19, 0]
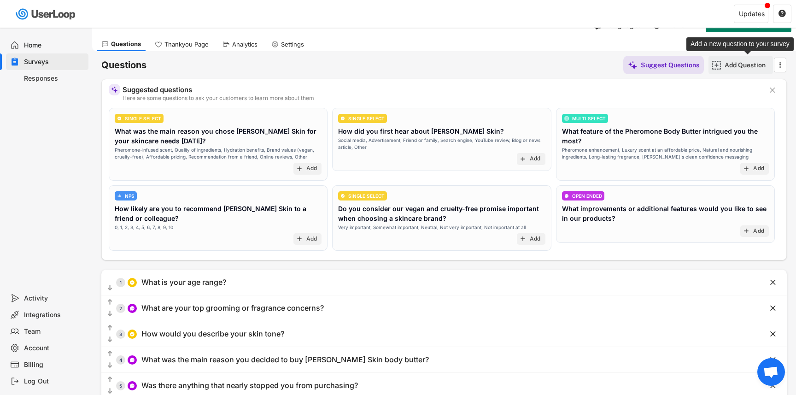
click at [740, 70] on div "Add Question" at bounding box center [748, 65] width 46 height 18
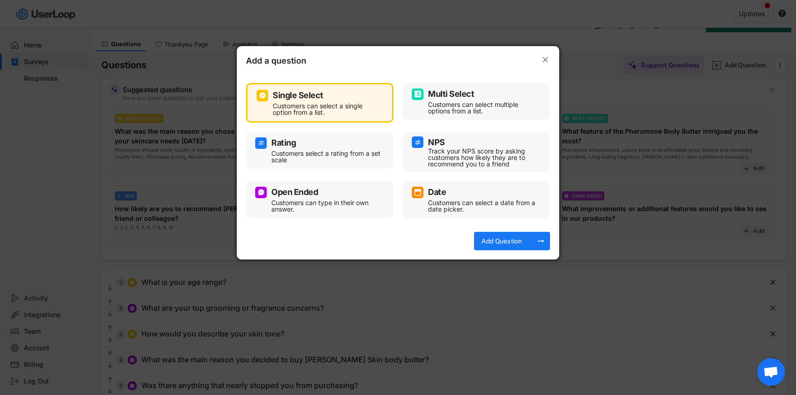
click at [304, 207] on div "Customers can type in their own answer." at bounding box center [326, 205] width 111 height 13
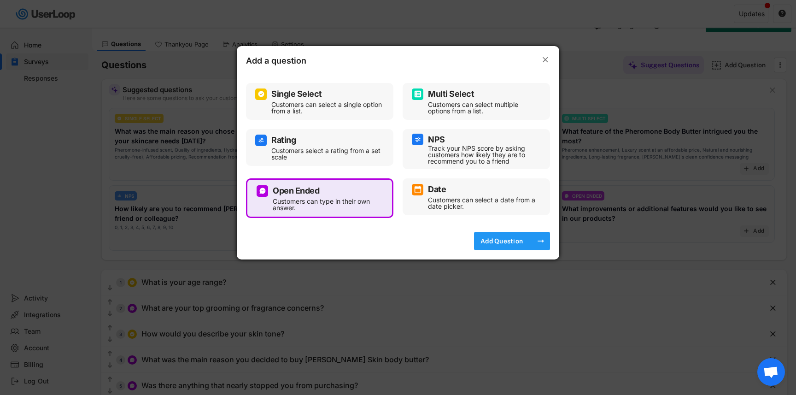
click at [508, 240] on div "Add Question" at bounding box center [502, 241] width 46 height 8
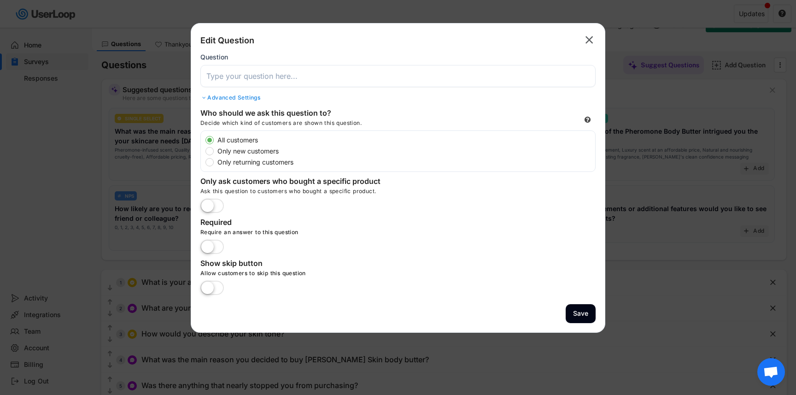
click at [280, 100] on div "Advanced Settings" at bounding box center [397, 97] width 395 height 7
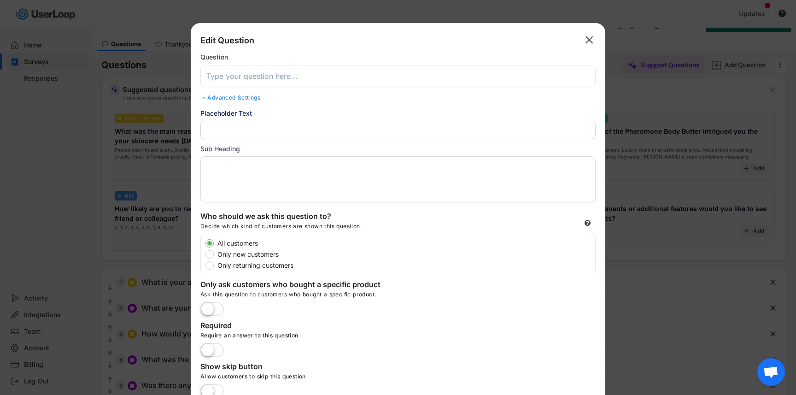
click at [246, 92] on div "Edit Question  Question Advanced Settings Randomize Order Show the response op…" at bounding box center [397, 120] width 395 height 174
click at [226, 83] on input "input" at bounding box center [397, 76] width 395 height 22
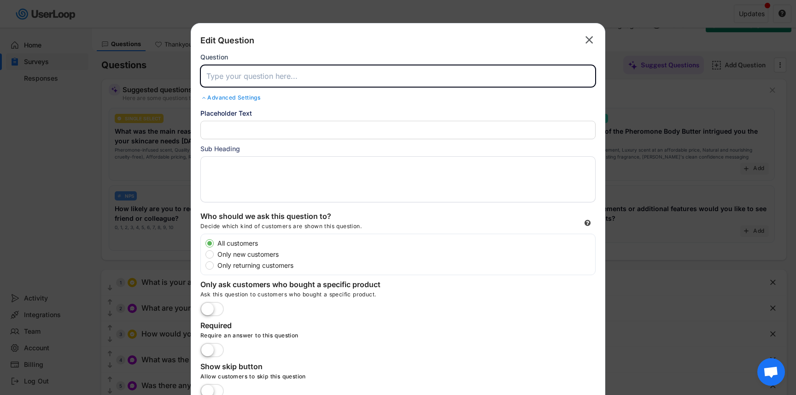
paste input "Which product would you most like to see next from Penrose Skin?"
type input "Which product would you most like to see next from Penrose Skin?"
click at [229, 97] on div "Advanced Settings" at bounding box center [397, 97] width 395 height 7
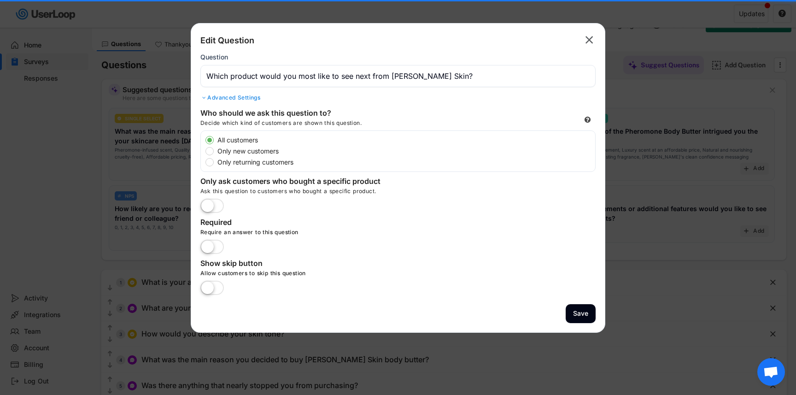
click at [235, 103] on div "Edit Question  Question Advanced Settings Randomize Order Show the response op…" at bounding box center [397, 68] width 395 height 71
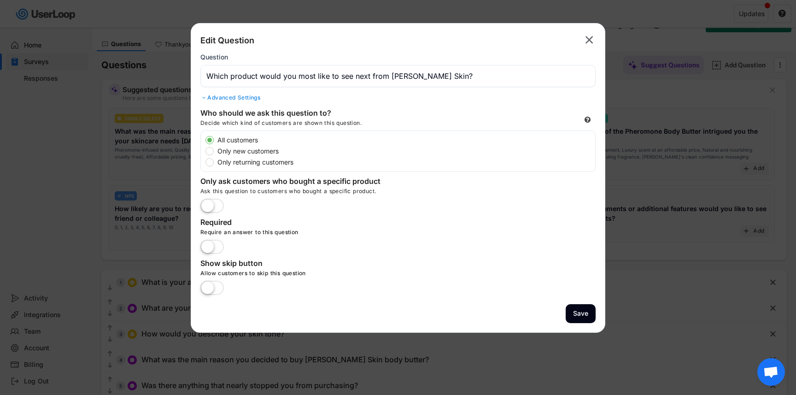
click at [234, 95] on div "Advanced Settings" at bounding box center [397, 97] width 395 height 7
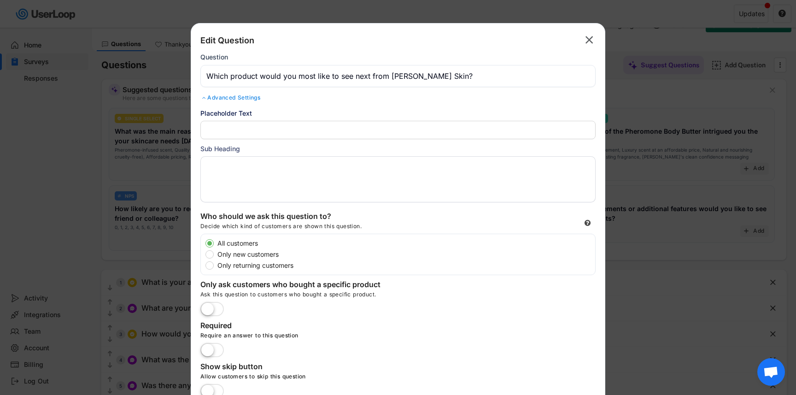
click at [251, 162] on textarea at bounding box center [397, 179] width 395 height 46
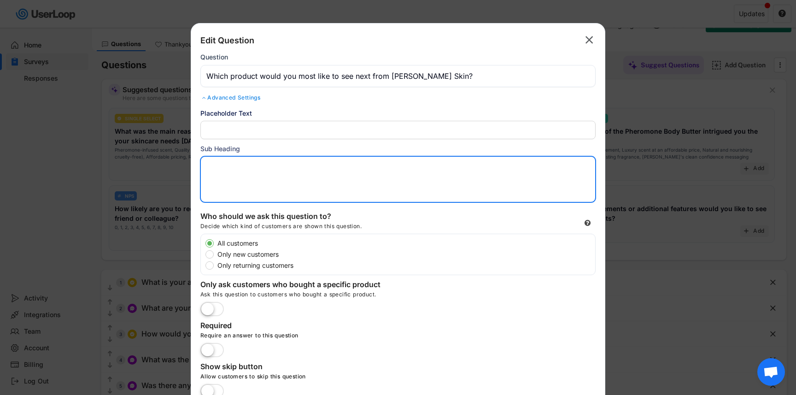
paste textarea "(e.g., new scent variations, gift sets, premium packaging, subscription options…"
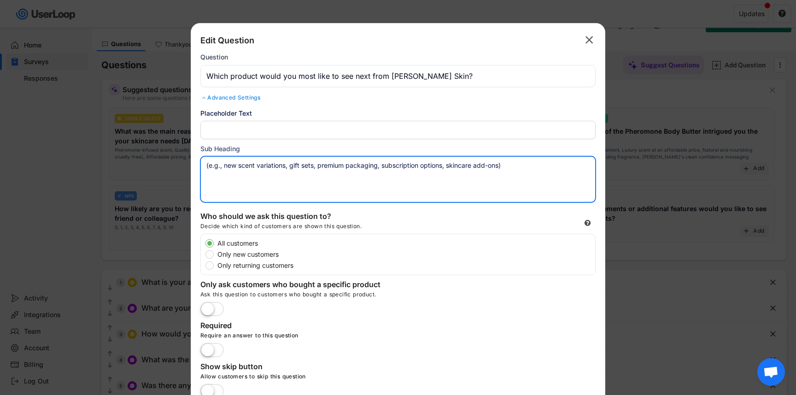
type textarea "(e.g., new scent variations, gift sets, premium packaging, subscription options…"
click at [194, 170] on div "Edit Question  Question Advanced Settings Randomize Order Show the response op…" at bounding box center [398, 229] width 415 height 413
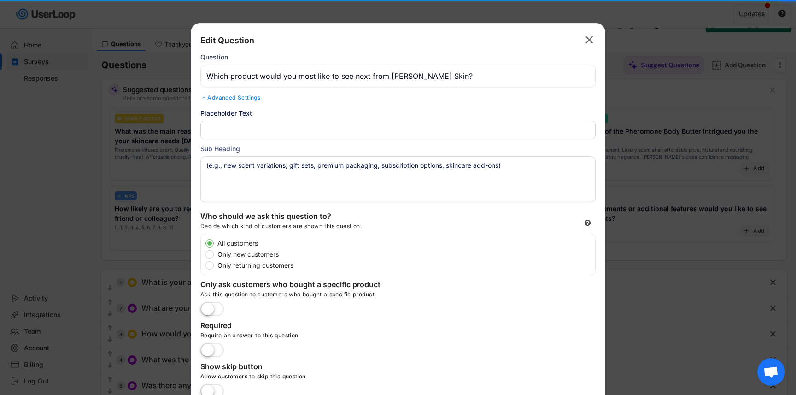
scroll to position [105, 0]
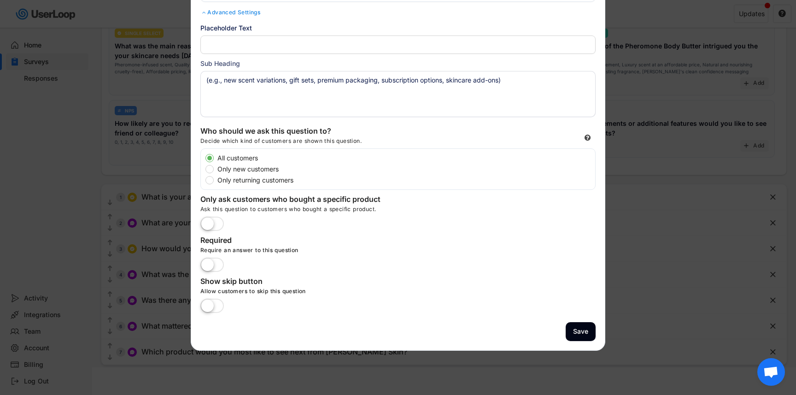
click at [583, 328] on button "Save" at bounding box center [581, 331] width 30 height 19
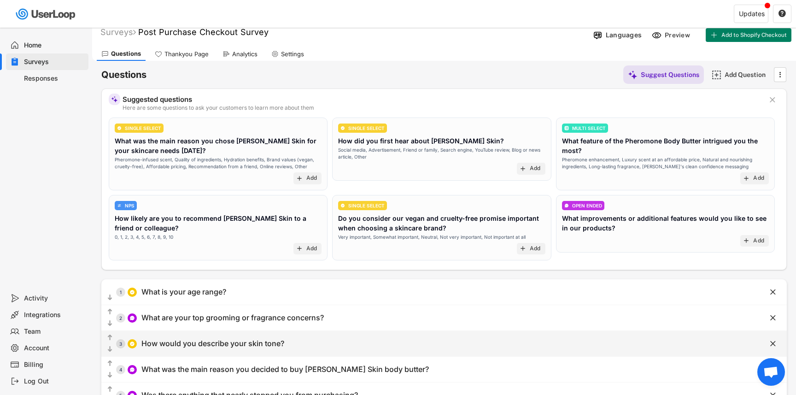
scroll to position [0, 0]
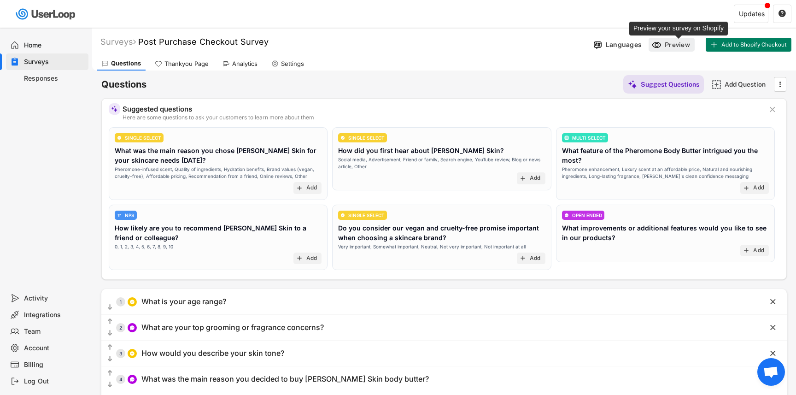
click at [671, 47] on div "Preview" at bounding box center [679, 45] width 28 height 8
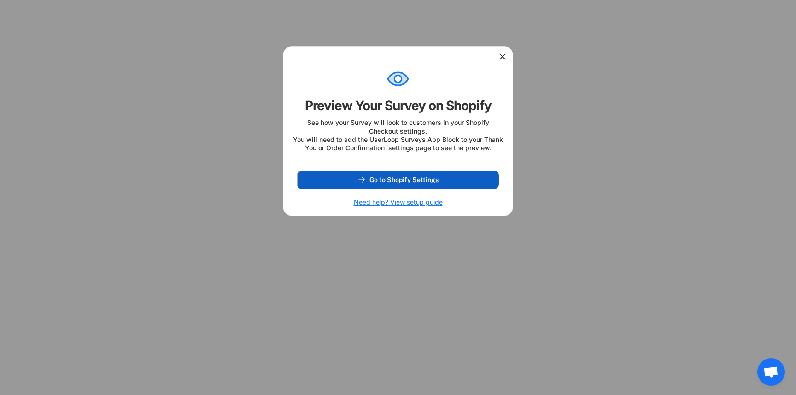
click at [431, 183] on span "Go to Shopify Settings" at bounding box center [404, 179] width 69 height 6
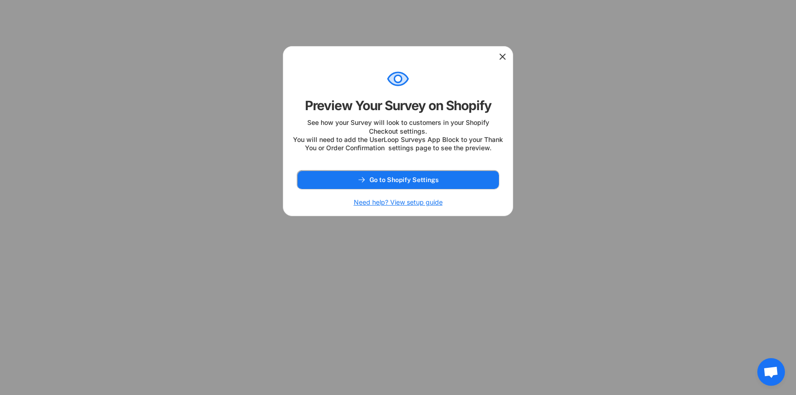
click at [501, 56] on icon at bounding box center [502, 56] width 9 height 9
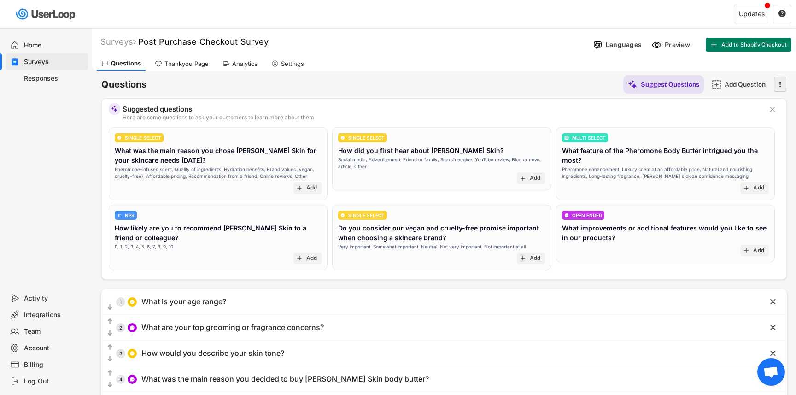
click at [780, 88] on text "" at bounding box center [781, 84] width 2 height 10
click at [780, 86] on text "" at bounding box center [781, 84] width 2 height 10
click at [679, 46] on div "Preview" at bounding box center [679, 45] width 28 height 8
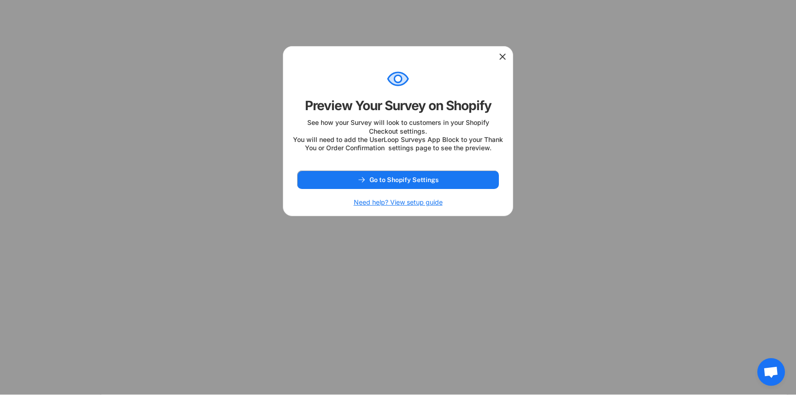
click at [608, 72] on div at bounding box center [398, 197] width 796 height 395
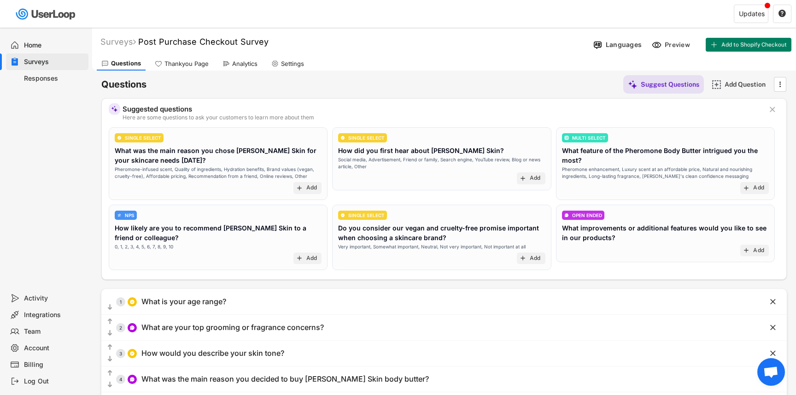
click at [185, 67] on div "Thankyou Page" at bounding box center [181, 64] width 63 height 14
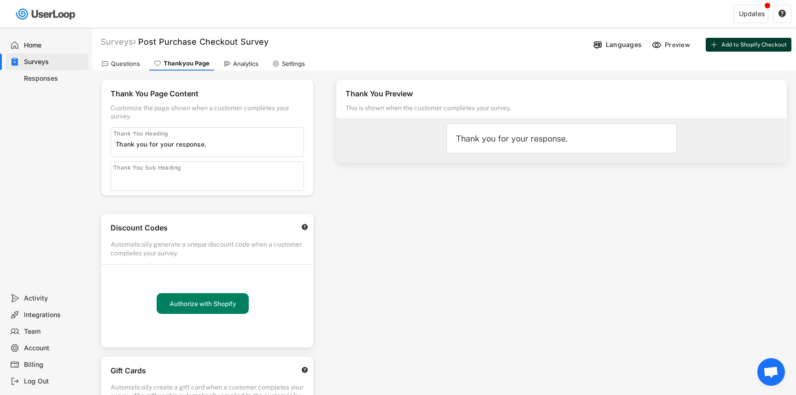
click at [734, 44] on span "Add to Shopify Checkout" at bounding box center [754, 45] width 65 height 6
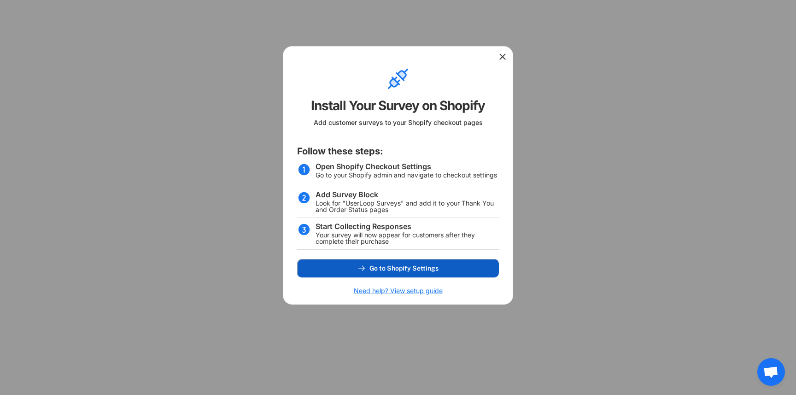
click at [432, 265] on span "Go to Shopify Settings" at bounding box center [404, 268] width 69 height 6
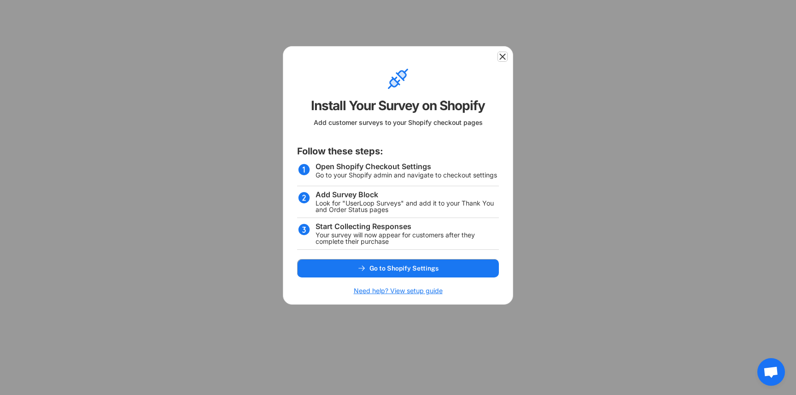
click at [502, 53] on icon at bounding box center [502, 56] width 9 height 9
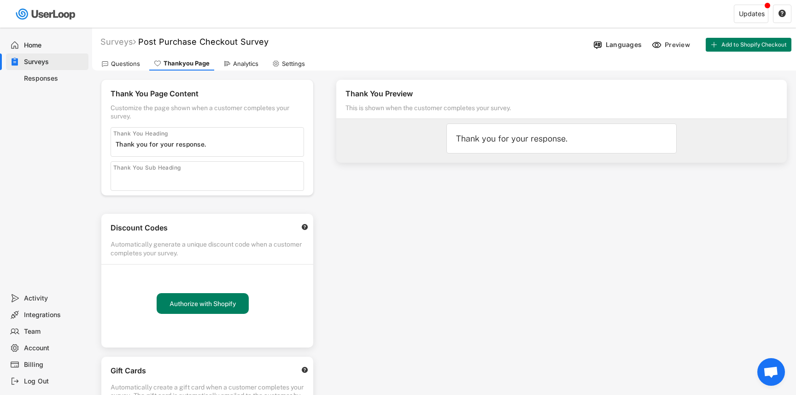
click at [256, 66] on div "Analytics" at bounding box center [245, 64] width 25 height 8
